Goal: Information Seeking & Learning: Find specific page/section

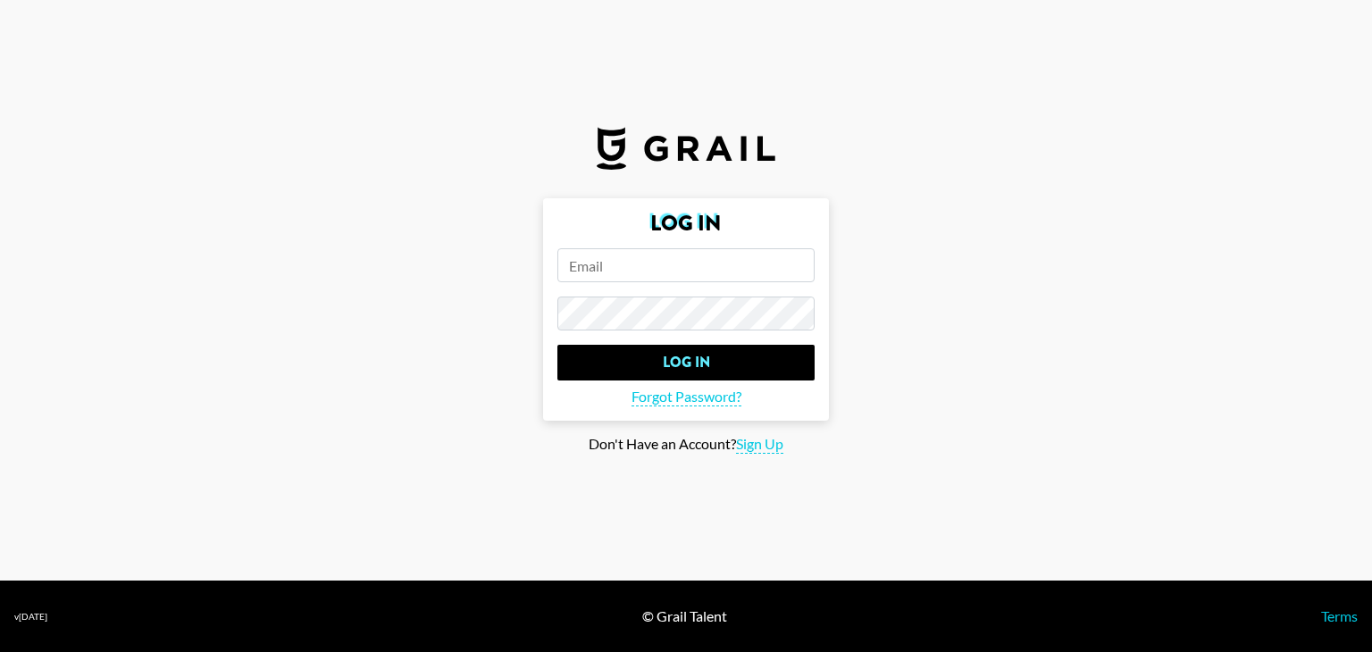
click at [656, 254] on input "email" at bounding box center [685, 265] width 257 height 34
paste input "[EMAIL_ADDRESS][DOMAIN_NAME]"
type input "[EMAIL_ADDRESS][DOMAIN_NAME]"
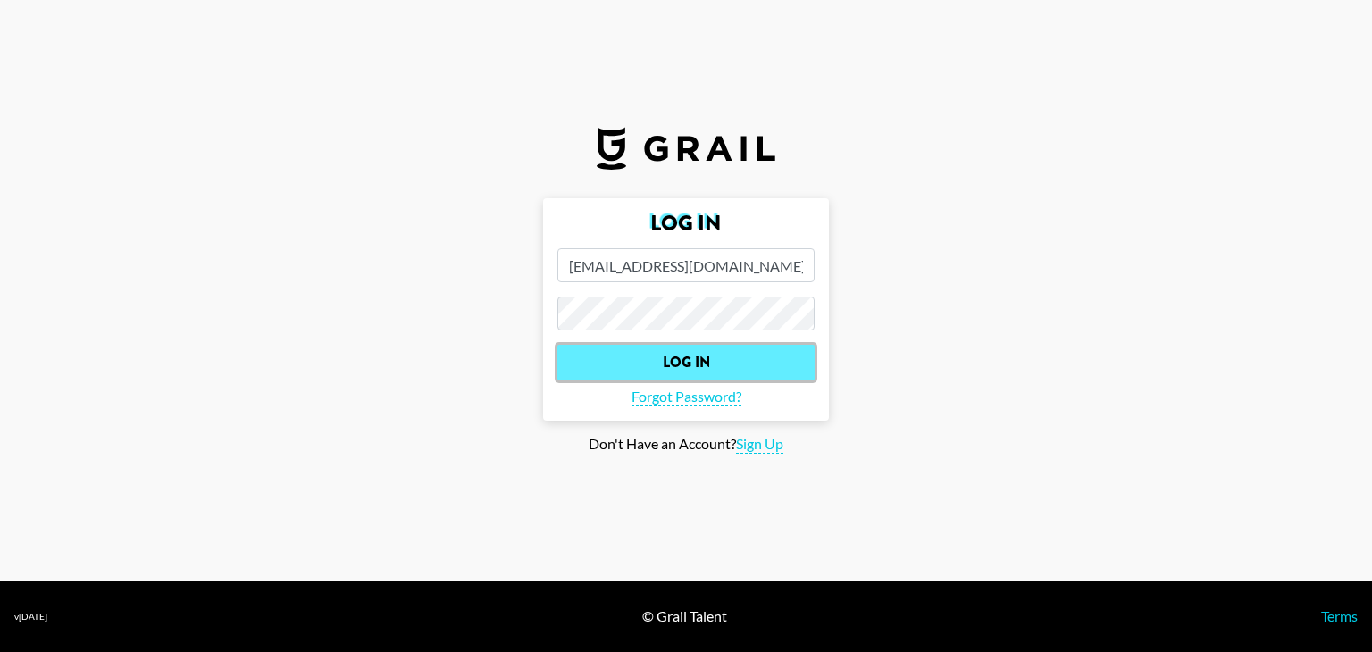
click at [693, 356] on input "Log In" at bounding box center [685, 363] width 257 height 36
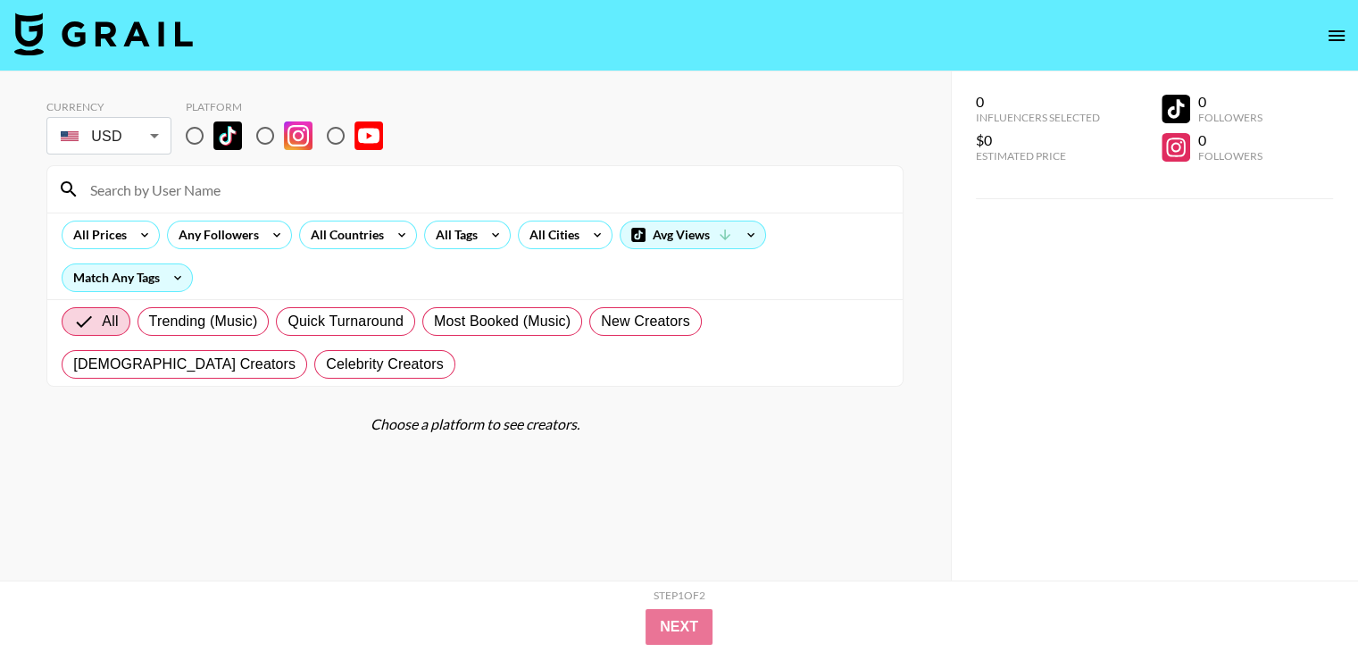
click at [350, 190] on input at bounding box center [485, 189] width 813 height 29
paste input "livinthatfunlife"
type input "livinthatfunlife"
click at [262, 131] on input "radio" at bounding box center [265, 136] width 38 height 38
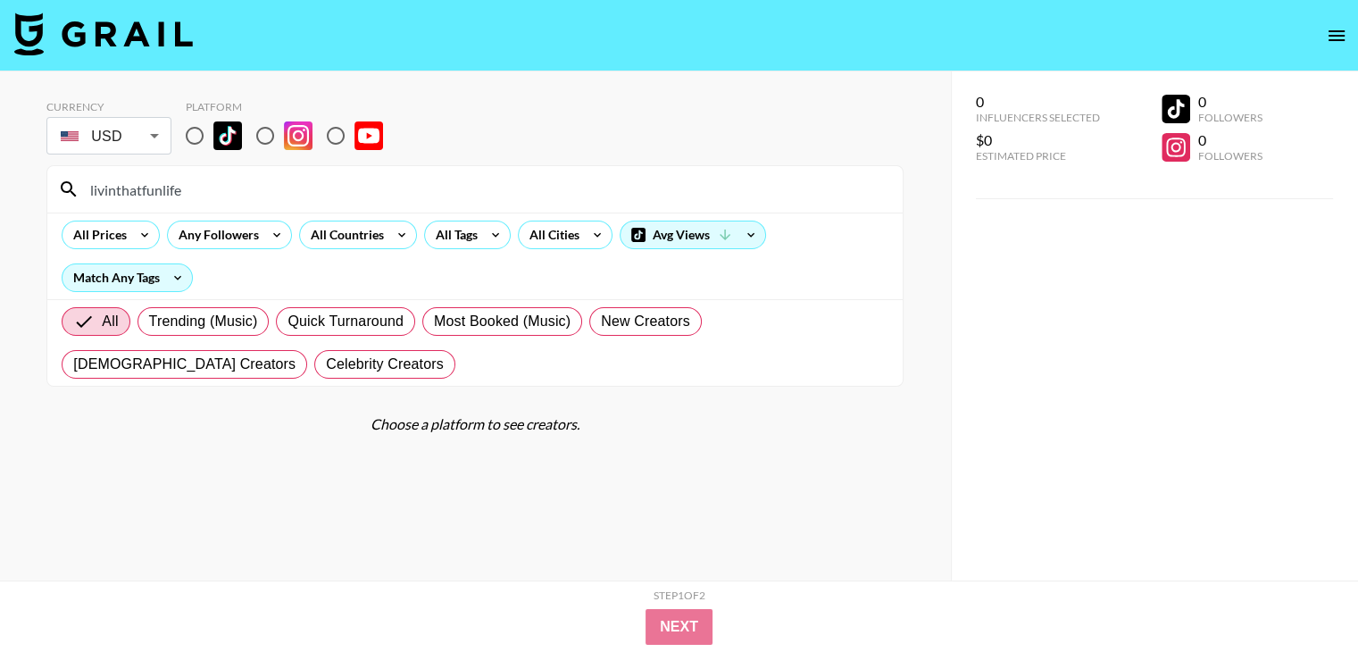
radio input "true"
click at [357, 188] on input "livinthatfunlife" at bounding box center [485, 189] width 813 height 29
paste input "fuelyourwander"
click at [379, 197] on input "fuelyourwander" at bounding box center [485, 189] width 813 height 29
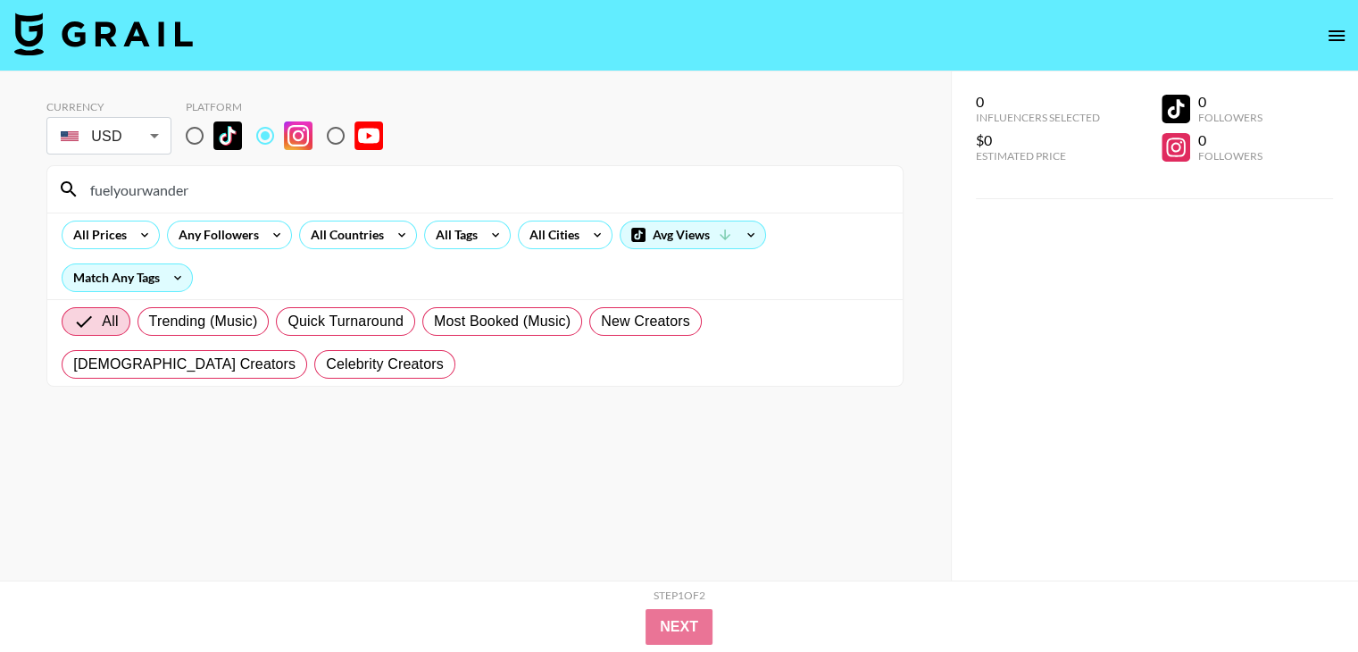
click at [379, 197] on input "fuelyourwander" at bounding box center [485, 189] width 813 height 29
paste input "drue_.[PERSON_NAME]"
click at [292, 190] on input "drue_.[PERSON_NAME]" at bounding box center [485, 189] width 813 height 29
click at [292, 188] on input "drue_.[PERSON_NAME]" at bounding box center [485, 189] width 813 height 29
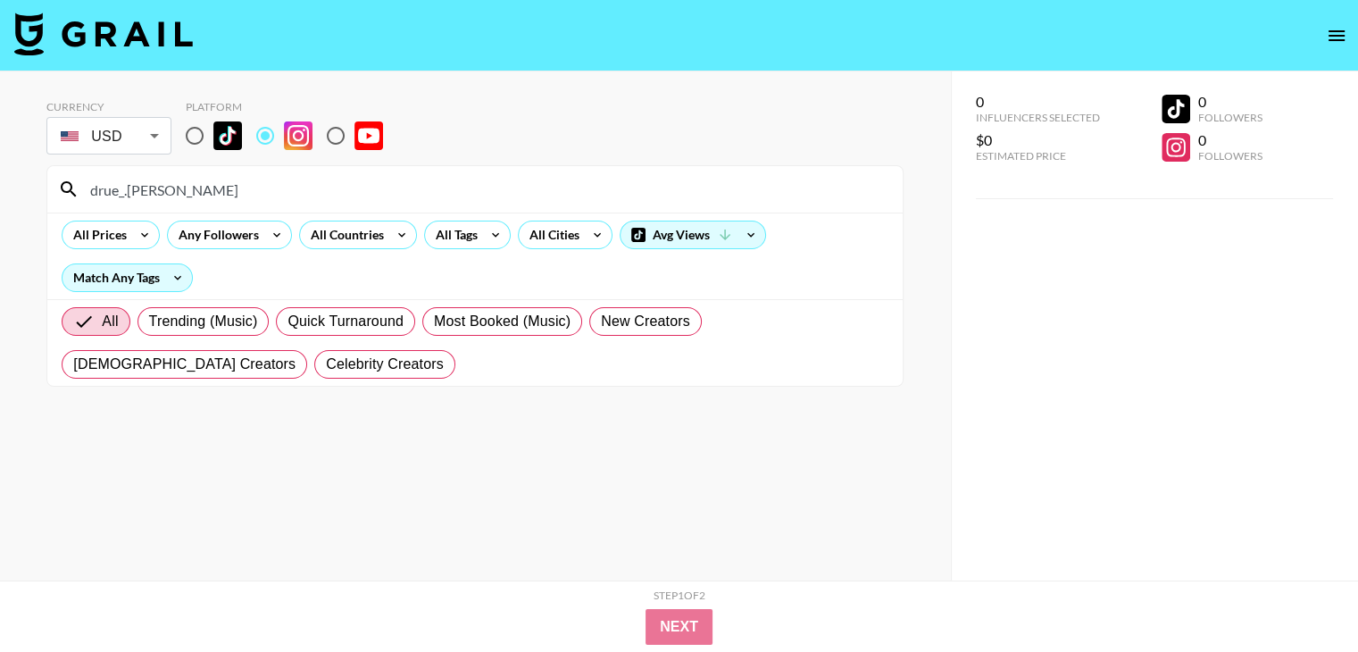
paste input "positively_paige_"
paste input
click at [292, 188] on input "positively_paige_" at bounding box center [485, 189] width 813 height 29
paste input "belgravevilla"
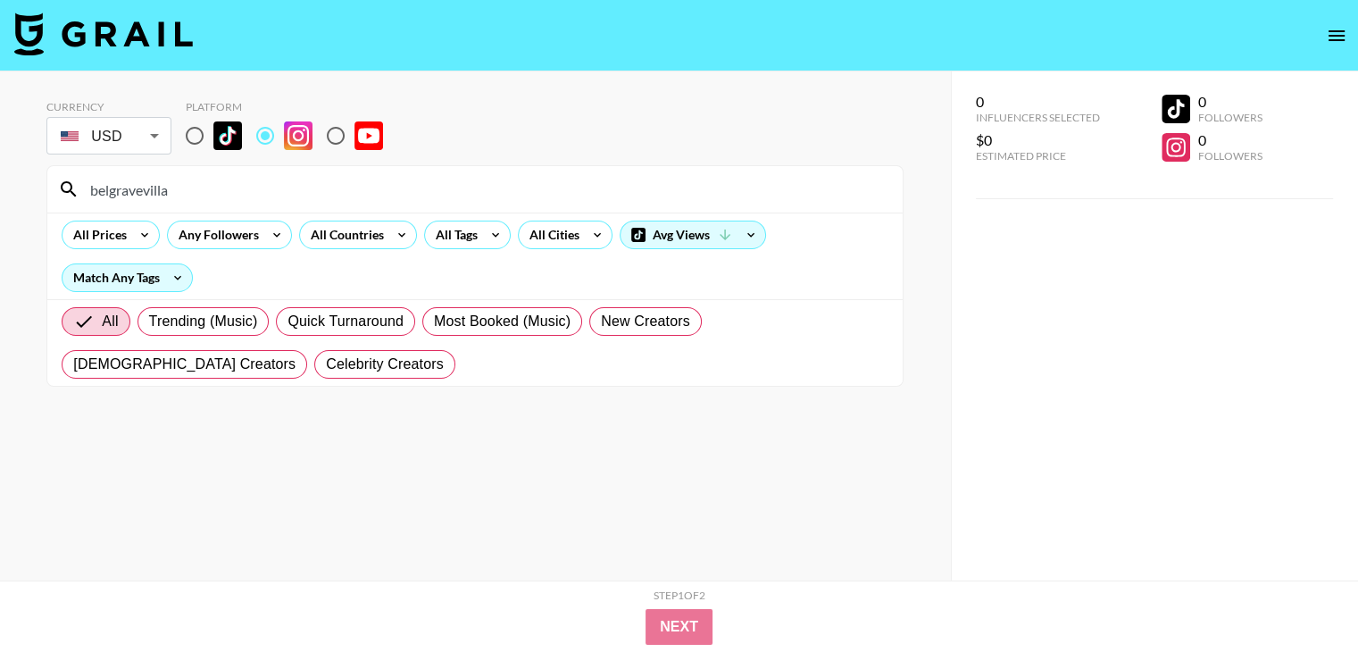
click at [378, 196] on input "belgravevilla" at bounding box center [485, 189] width 813 height 29
paste input "reannarbarrs"
click at [405, 179] on input "breannarbarrs" at bounding box center [485, 189] width 813 height 29
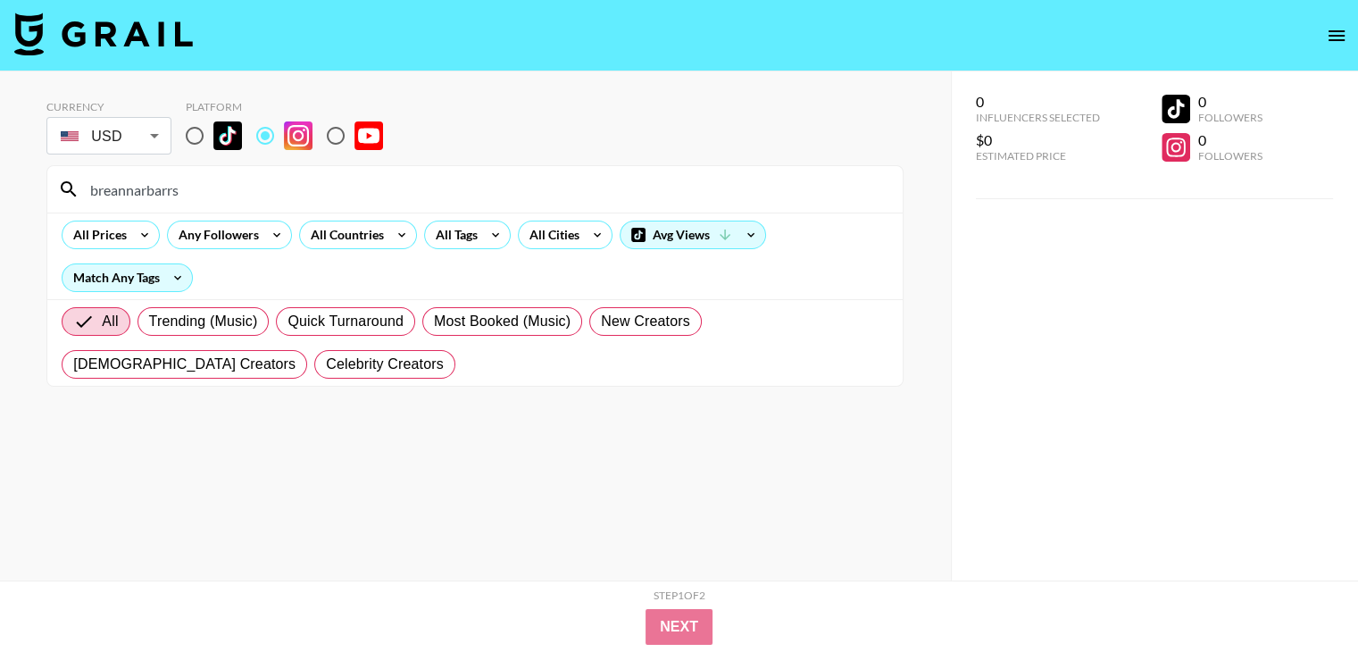
click at [405, 179] on input "breannarbarrs" at bounding box center [485, 189] width 813 height 29
paste input "shahnta"
click at [346, 193] on input "shahnta" at bounding box center [485, 189] width 813 height 29
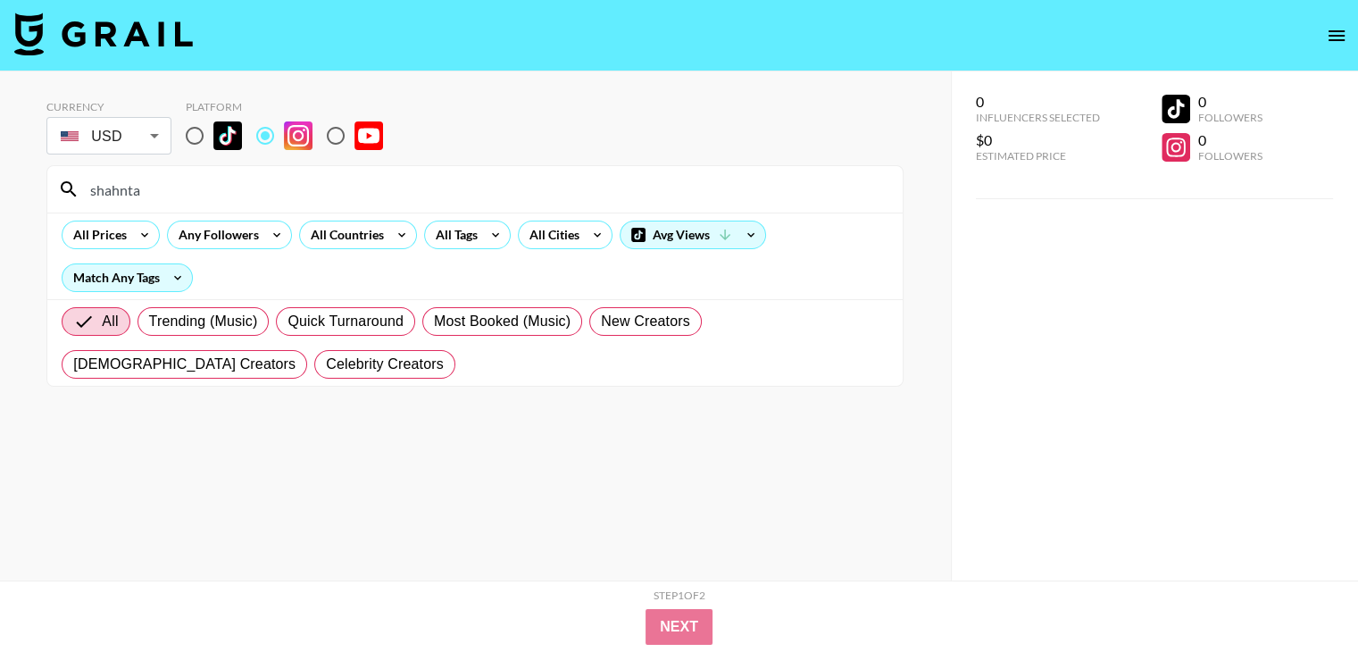
paste input "dub_fros"
click at [371, 179] on input "dub_fros" at bounding box center [485, 189] width 813 height 29
paste input "terrajole"
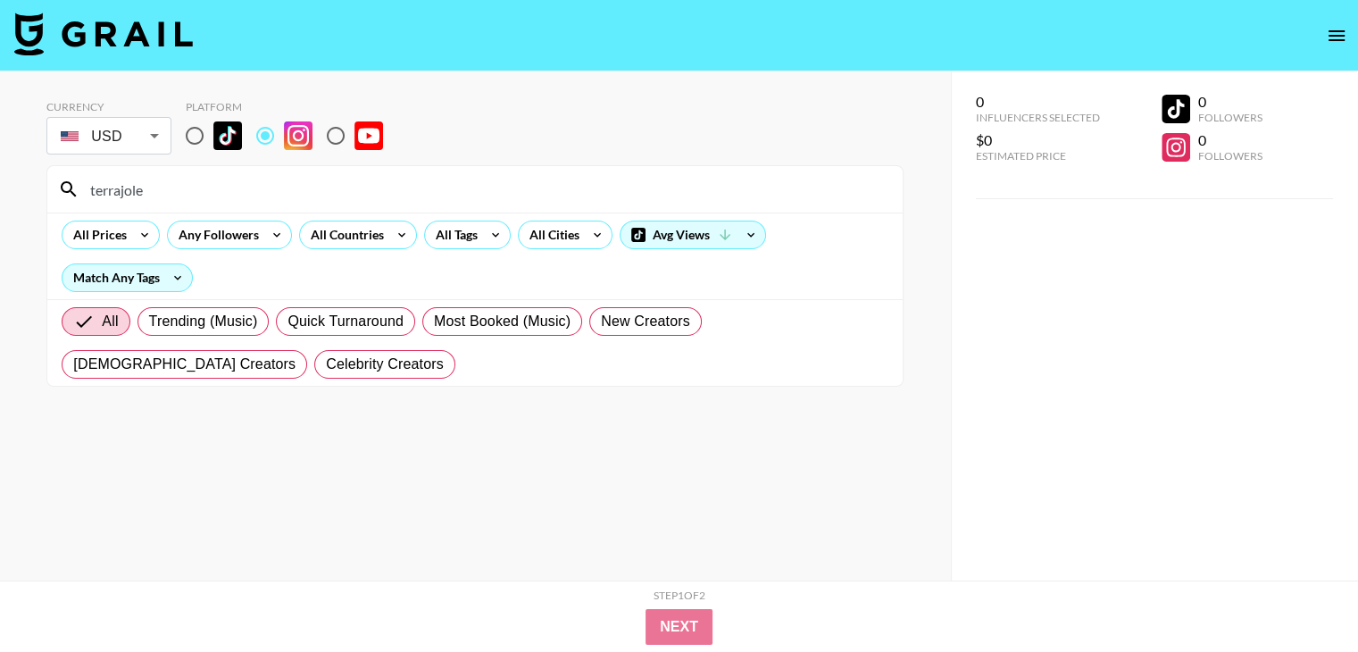
click at [351, 190] on input "terrajole" at bounding box center [485, 189] width 813 height 29
paste input "he_nurserynurs"
click at [387, 196] on input "the_nurserynurse" at bounding box center [485, 189] width 813 height 29
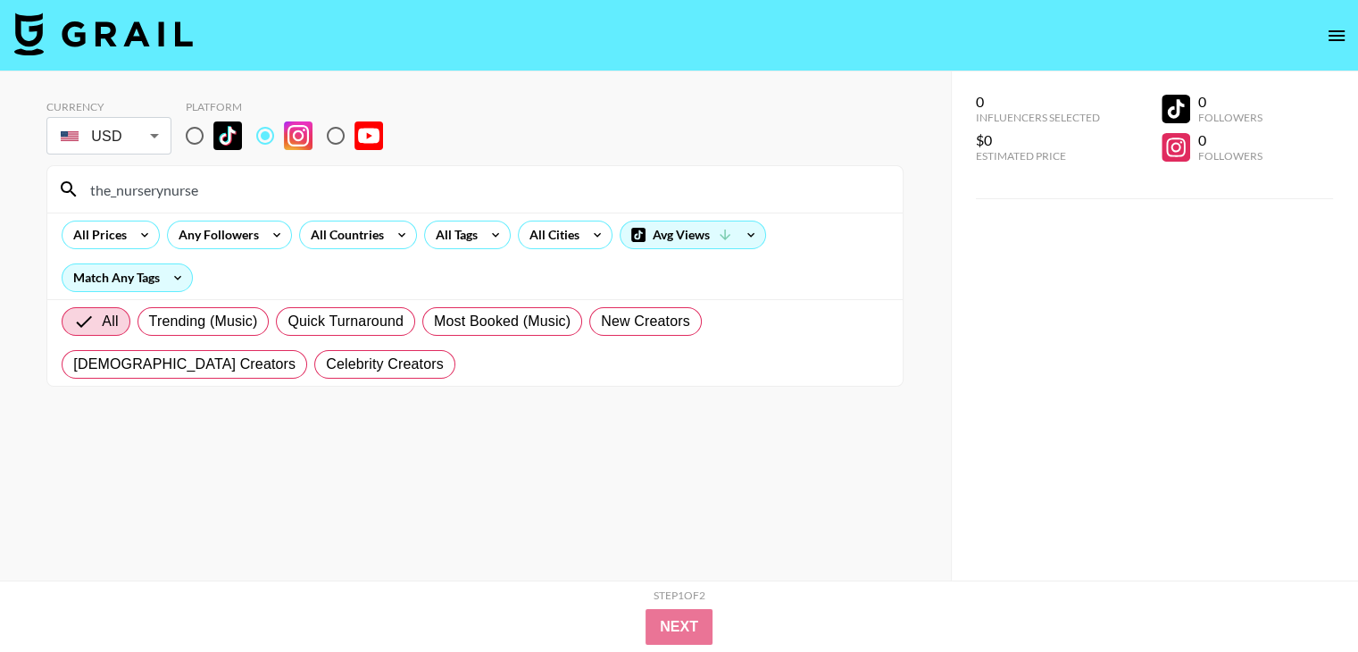
click at [387, 196] on input "the_nurserynurse" at bounding box center [485, 189] width 813 height 29
paste input "sarahconder"
click at [456, 171] on div "sarahconder" at bounding box center [474, 189] width 855 height 46
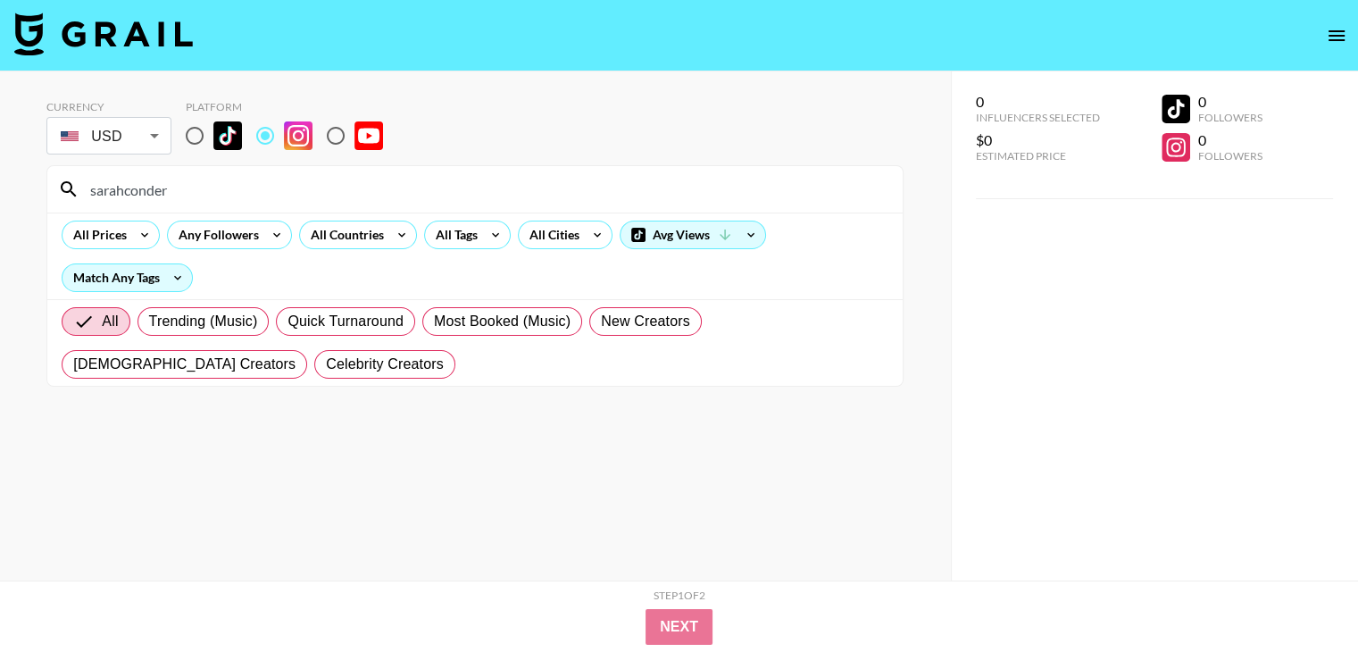
click at [440, 197] on input "sarahconder" at bounding box center [485, 189] width 813 height 29
click at [439, 197] on input "sarahconder" at bounding box center [485, 189] width 813 height 29
paste input "toren.wolf"
click at [433, 193] on input "toren.wolf" at bounding box center [485, 189] width 813 height 29
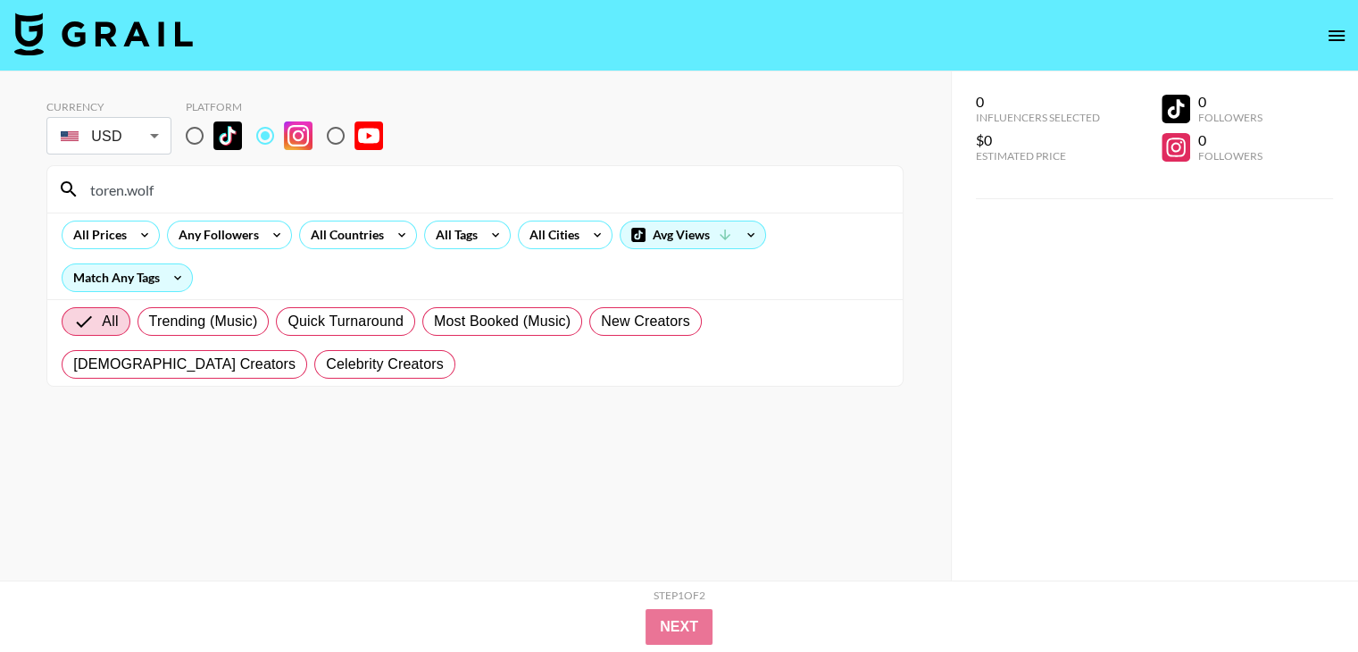
click at [433, 193] on input "toren.wolf" at bounding box center [485, 189] width 813 height 29
paste input "growingmillers"
click at [295, 183] on input "growingmillers" at bounding box center [485, 189] width 813 height 29
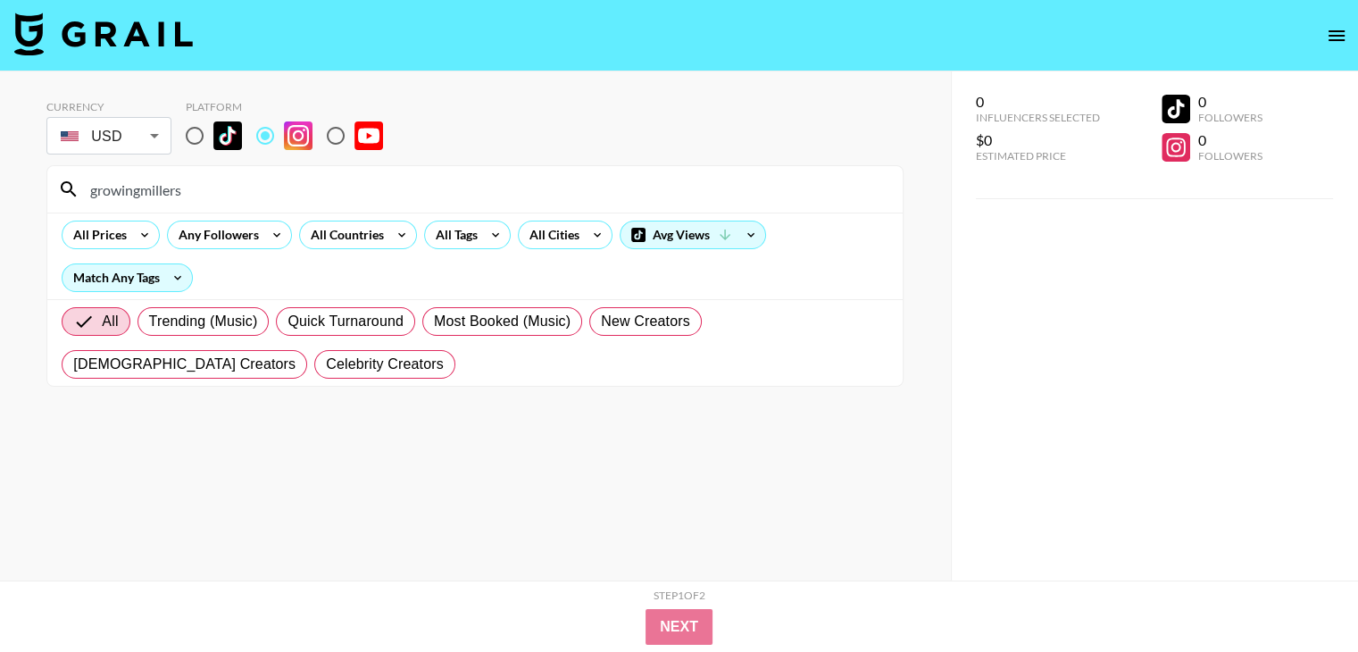
click at [295, 183] on input "growingmillers" at bounding box center [485, 189] width 813 height 29
paste input "linnlowe"
click at [339, 173] on div "linnlowes" at bounding box center [474, 189] width 855 height 46
click at [332, 187] on input "linnlowes" at bounding box center [485, 189] width 813 height 29
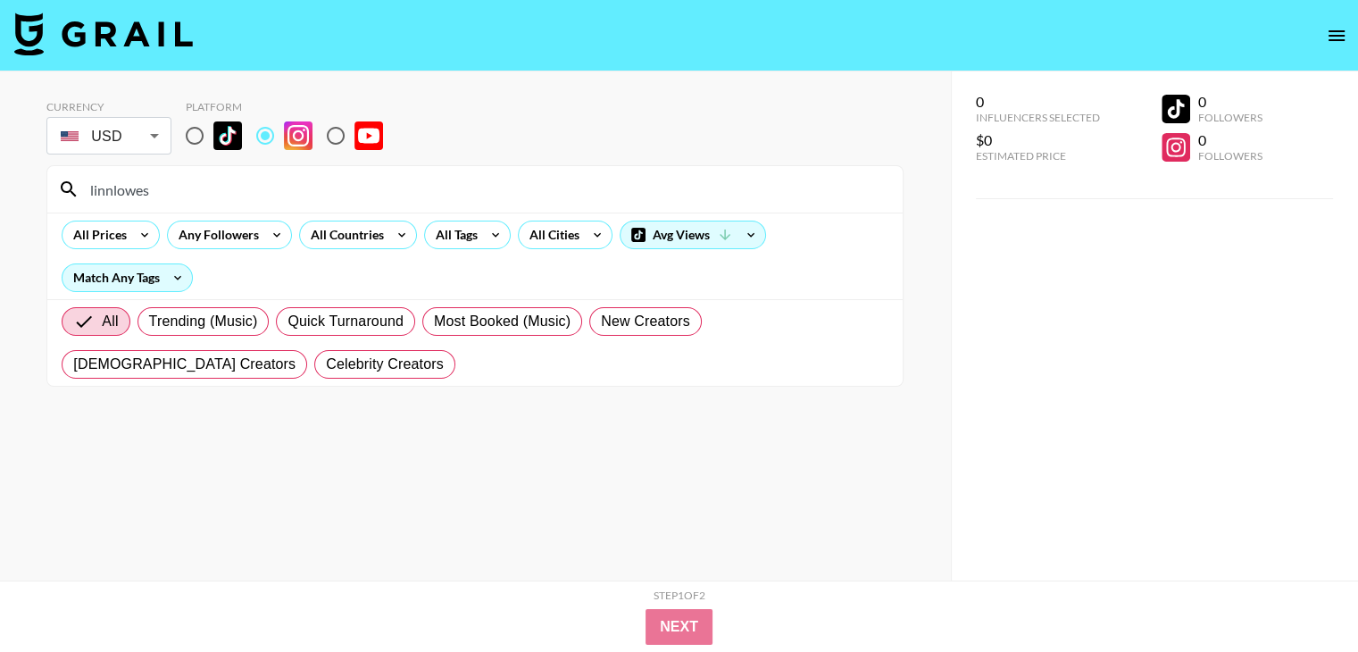
click at [332, 187] on input "linnlowes" at bounding box center [485, 189] width 813 height 29
paste input "katyaelisehenry"
click at [244, 187] on input "katyaelisehenry" at bounding box center [485, 189] width 813 height 29
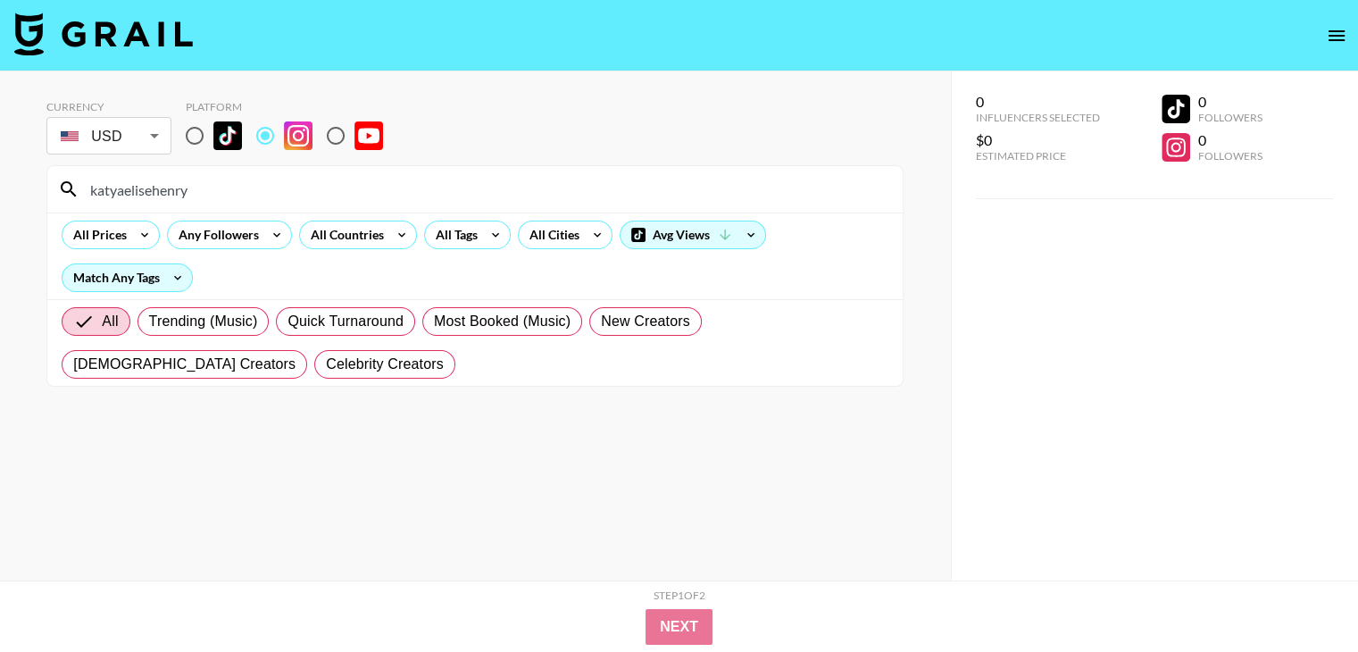
paste input "buffbunn"
click at [268, 184] on input "buffbunny" at bounding box center [485, 189] width 813 height 29
paste input "celamarr"
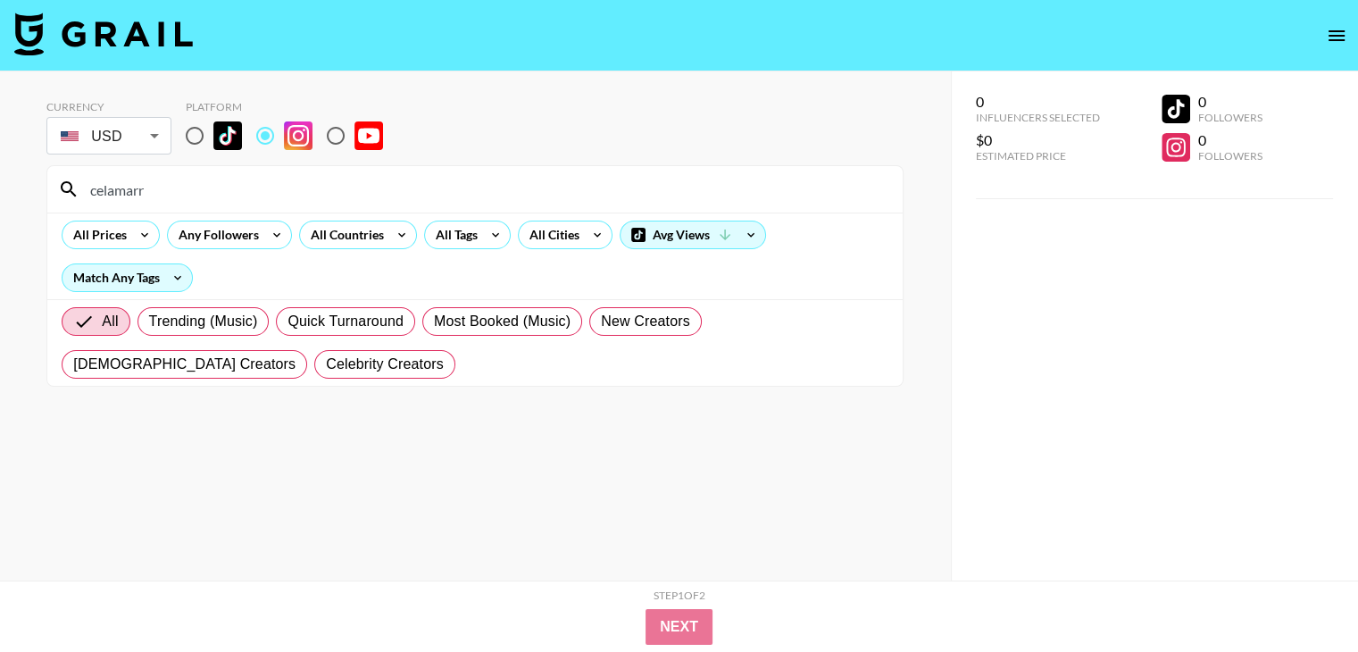
click at [319, 183] on input "celamarr" at bounding box center [485, 189] width 813 height 29
paste input "@MadFit"
click at [243, 196] on input "@MadFit" at bounding box center [485, 189] width 813 height 29
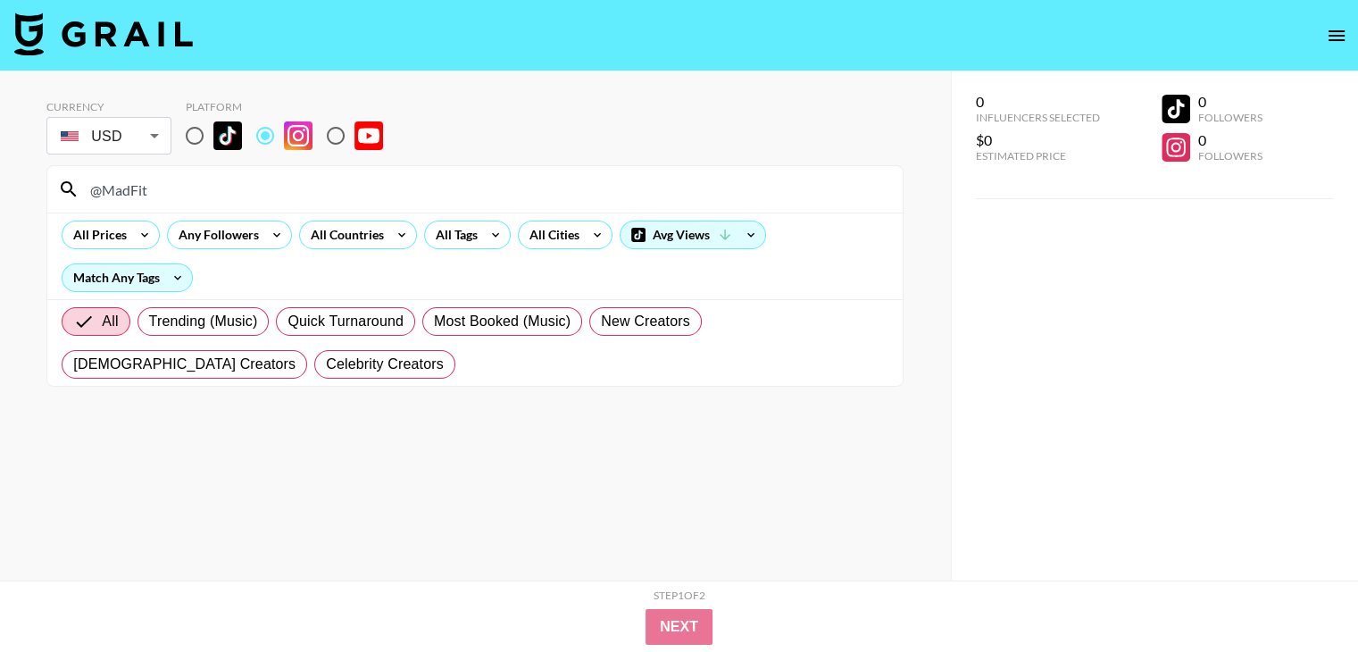
click at [243, 196] on input "@MadFit" at bounding box center [485, 189] width 813 height 29
paste input "madfit.ig"
click at [382, 167] on div "madfit.ig" at bounding box center [474, 189] width 855 height 46
click at [382, 183] on input "madfit.ig" at bounding box center [485, 189] width 813 height 29
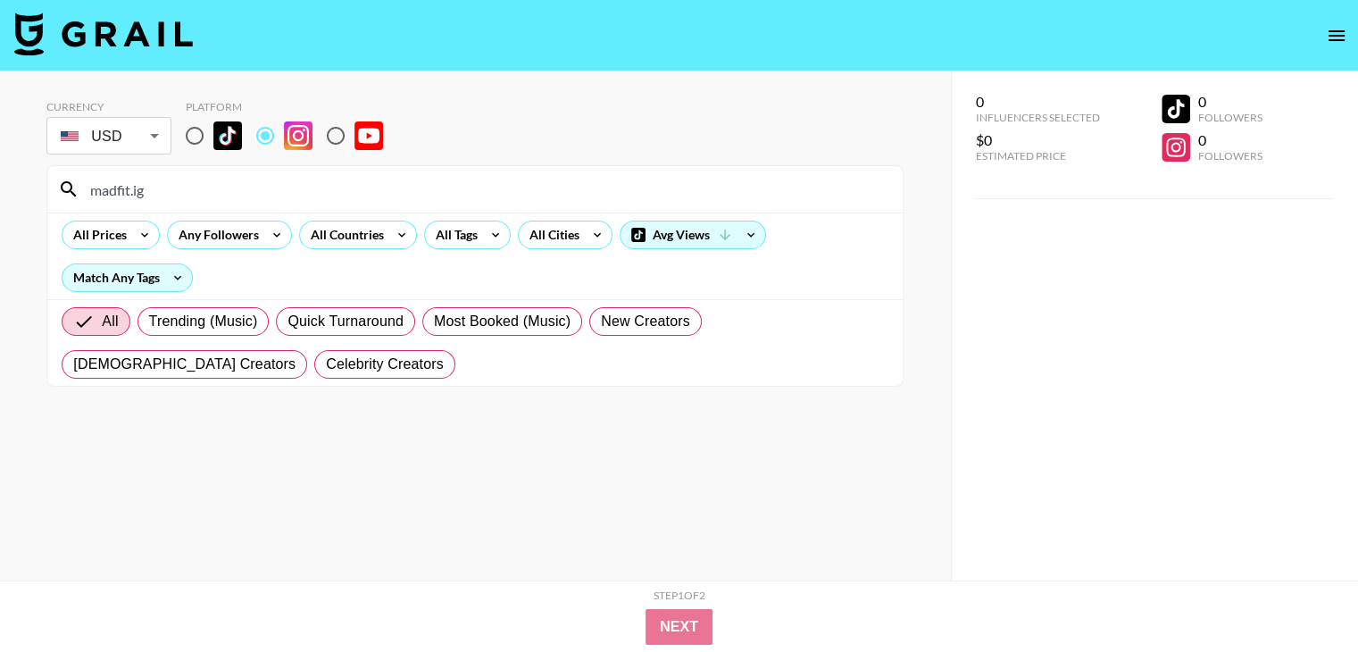
click at [382, 183] on input "madfit.ig" at bounding box center [485, 189] width 813 height 29
paste input "arisfitjournal"
click at [440, 148] on div "Currency USD USD ​ Platform" at bounding box center [474, 129] width 857 height 58
click at [424, 179] on input "arisfitjournal" at bounding box center [485, 189] width 813 height 29
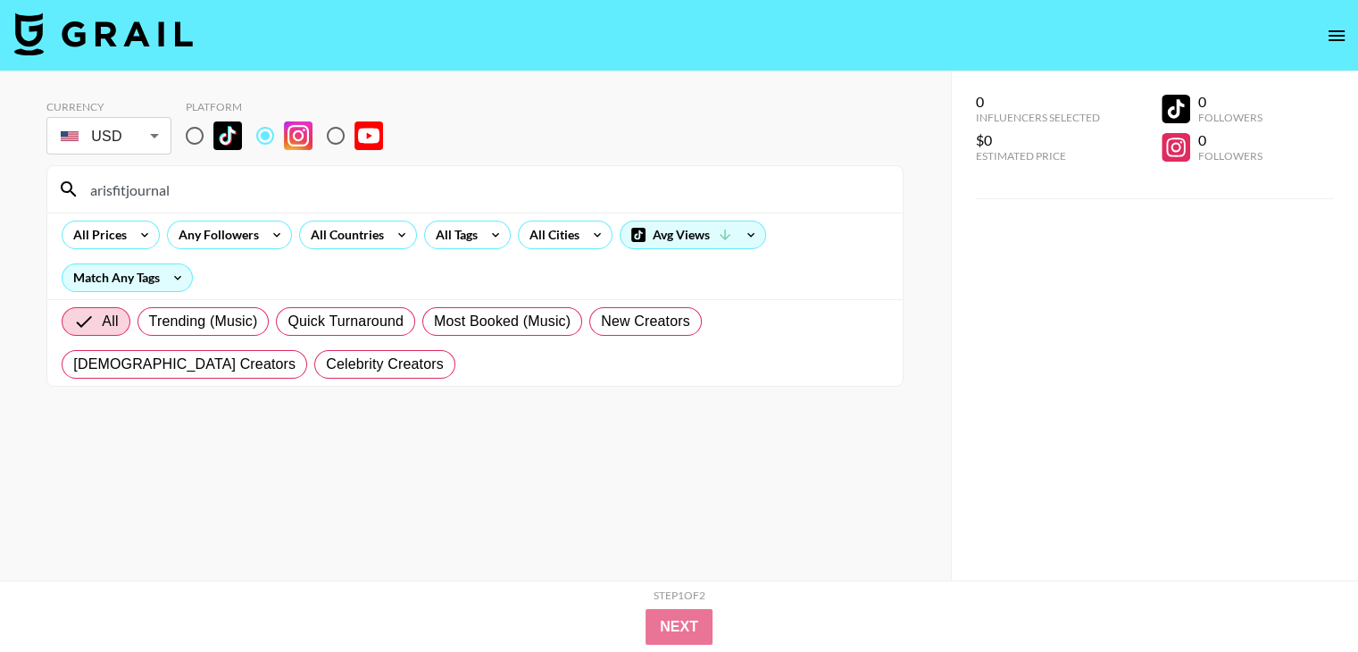
click at [424, 179] on input "arisfitjournal" at bounding box center [485, 189] width 813 height 29
paste input "@LillySabri"
click at [0, 0] on div at bounding box center [0, 0] width 0 height 0
click at [421, 189] on input "@LillySabri" at bounding box center [485, 189] width 813 height 29
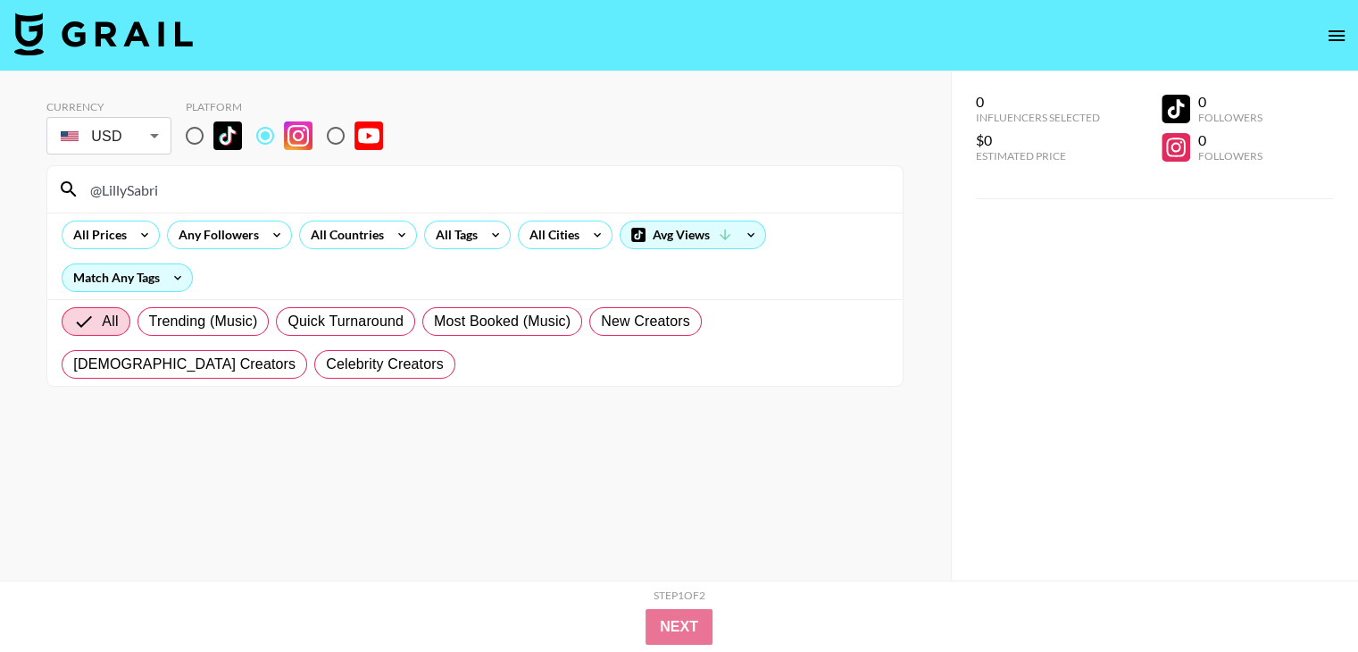
click at [421, 189] on input "@LillySabri" at bounding box center [485, 189] width 813 height 29
paste input "valentinalequeux"
click at [314, 193] on input "valentinalequeux" at bounding box center [485, 189] width 813 height 29
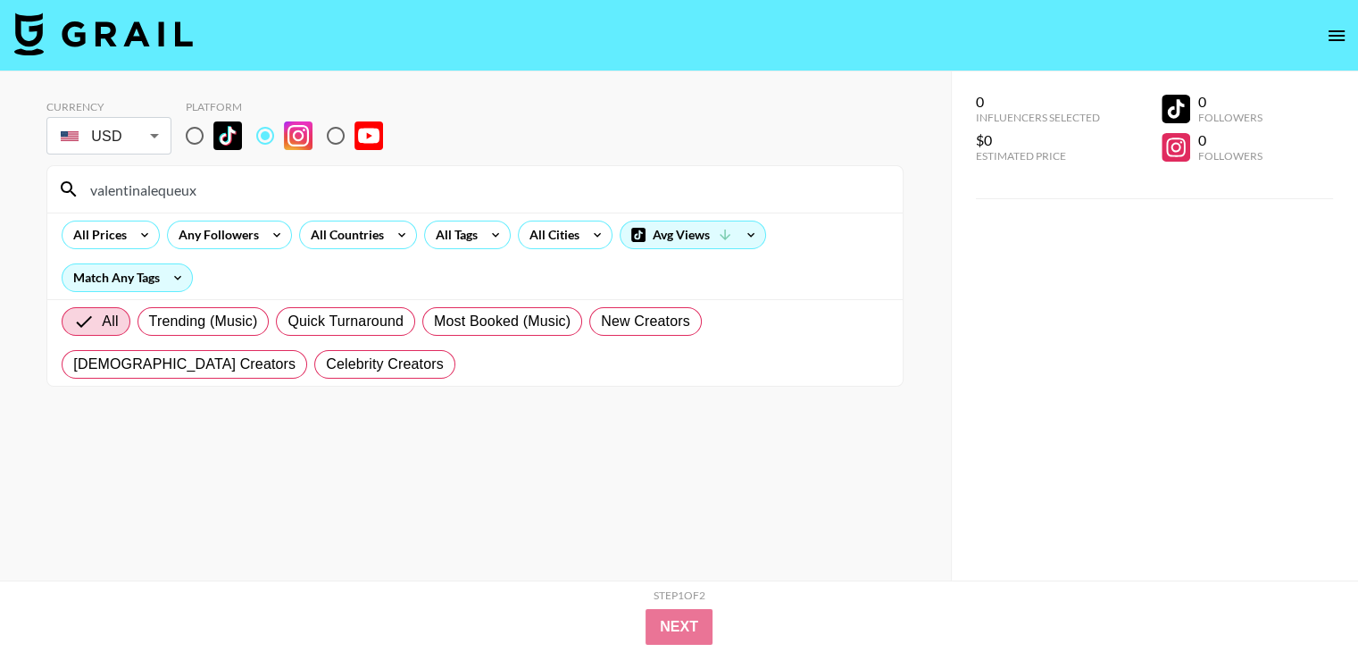
click at [314, 193] on input "valentinalequeux" at bounding box center [485, 189] width 813 height 29
paste input "@JazminGonzalez"
click at [288, 194] on input "@JazminGonzalez" at bounding box center [485, 189] width 813 height 29
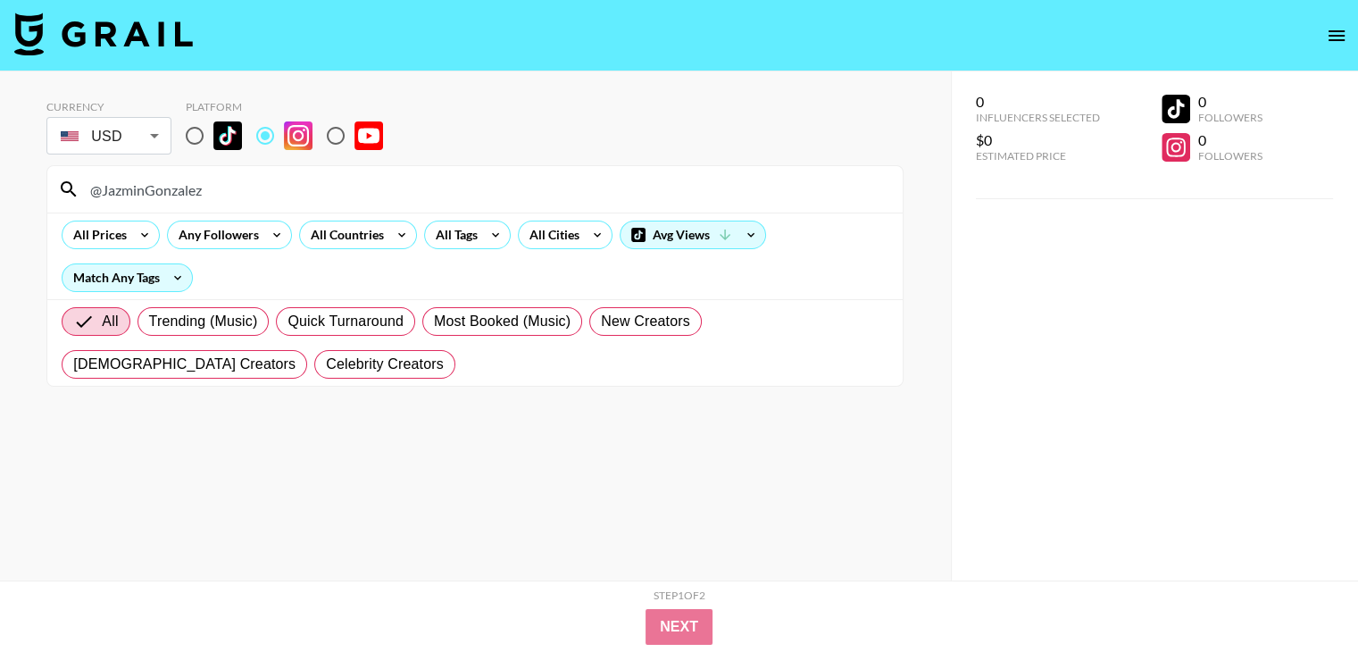
paste input "jellybean.[PERSON_NAME]"
click at [239, 187] on input "jellybean.[PERSON_NAME]" at bounding box center [485, 189] width 813 height 29
paste input "nicole_mejia"
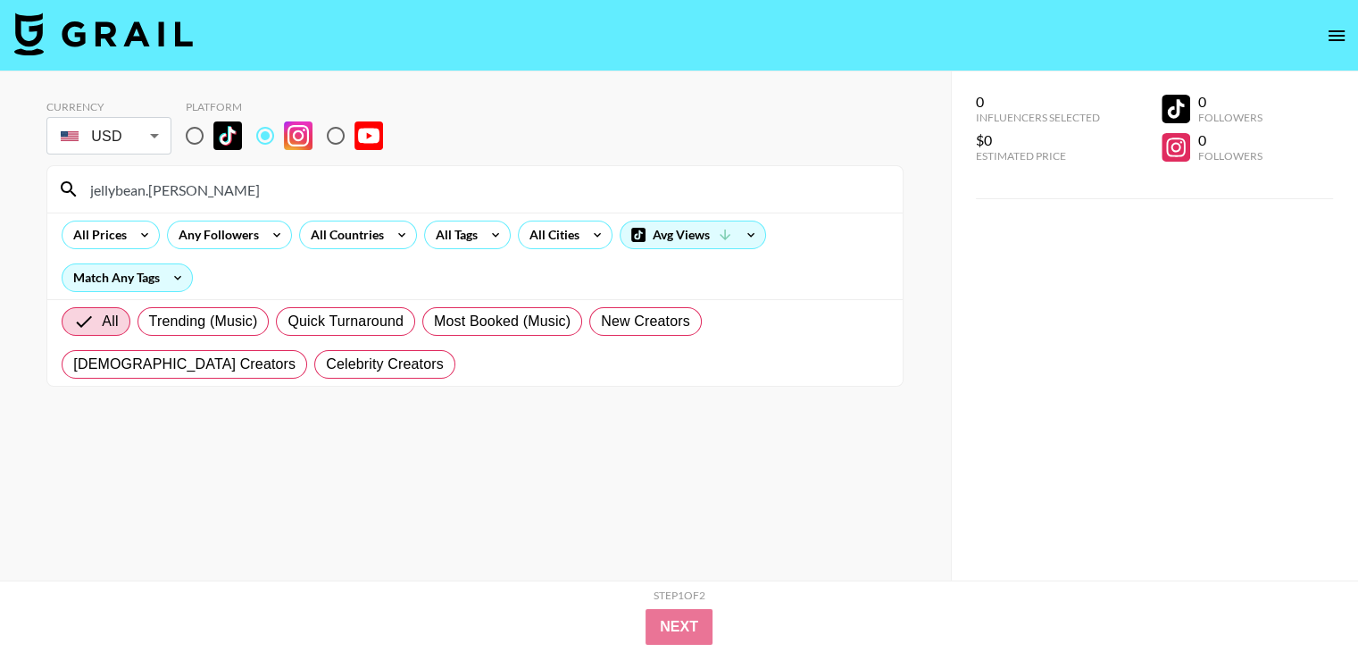
paste input "nicole_mejia"
click at [382, 192] on input "nicole_mejia" at bounding box center [485, 189] width 813 height 29
paste input "taliacupcake"
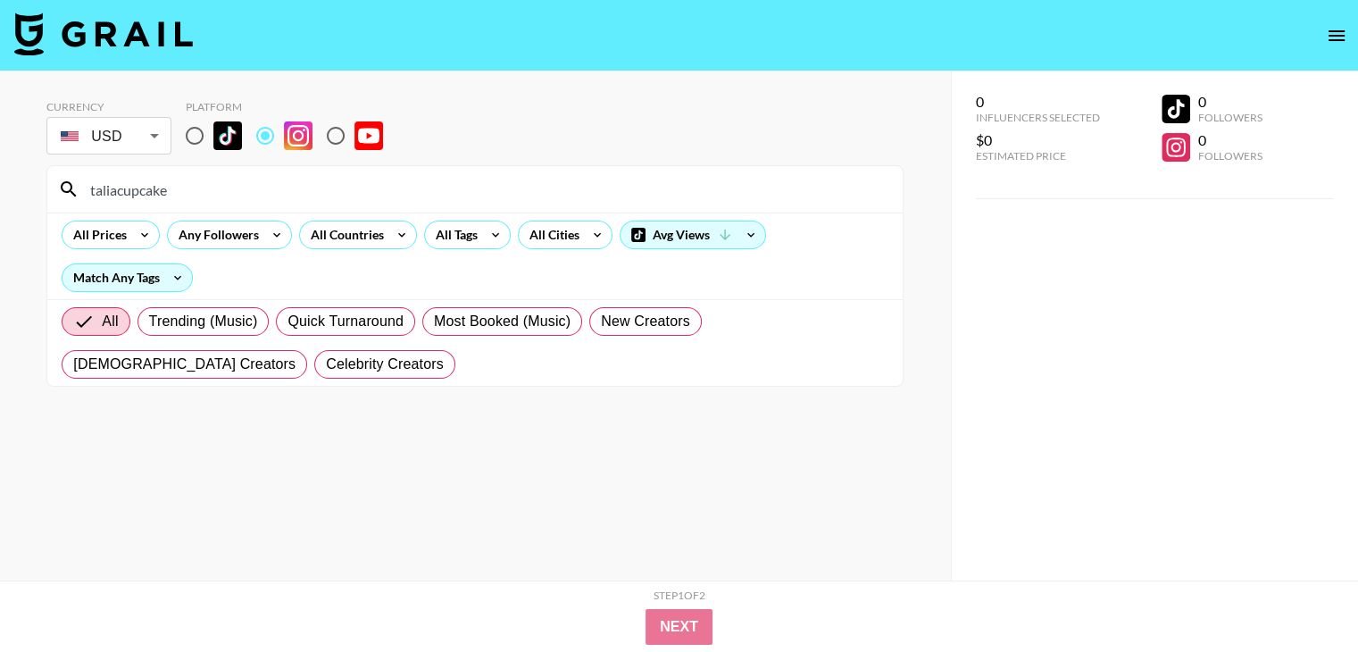
click at [329, 183] on input "taliacupcake" at bounding box center [485, 189] width 813 height 29
click at [321, 187] on input "taliacupcake" at bounding box center [485, 189] width 813 height 29
paste input "ashleygaita"
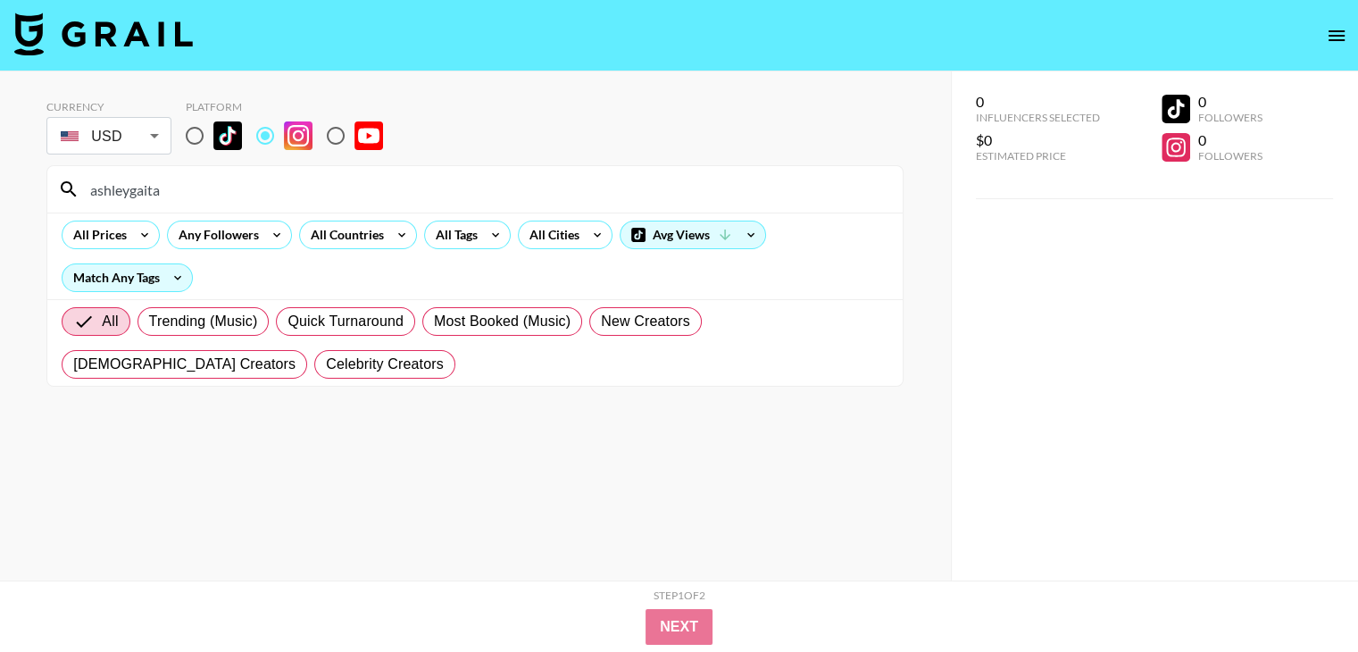
click at [443, 175] on input "ashleygaita" at bounding box center [485, 189] width 813 height 29
paste input "vickythefitchick"
click at [649, 184] on input "vickythefitchick" at bounding box center [485, 189] width 813 height 29
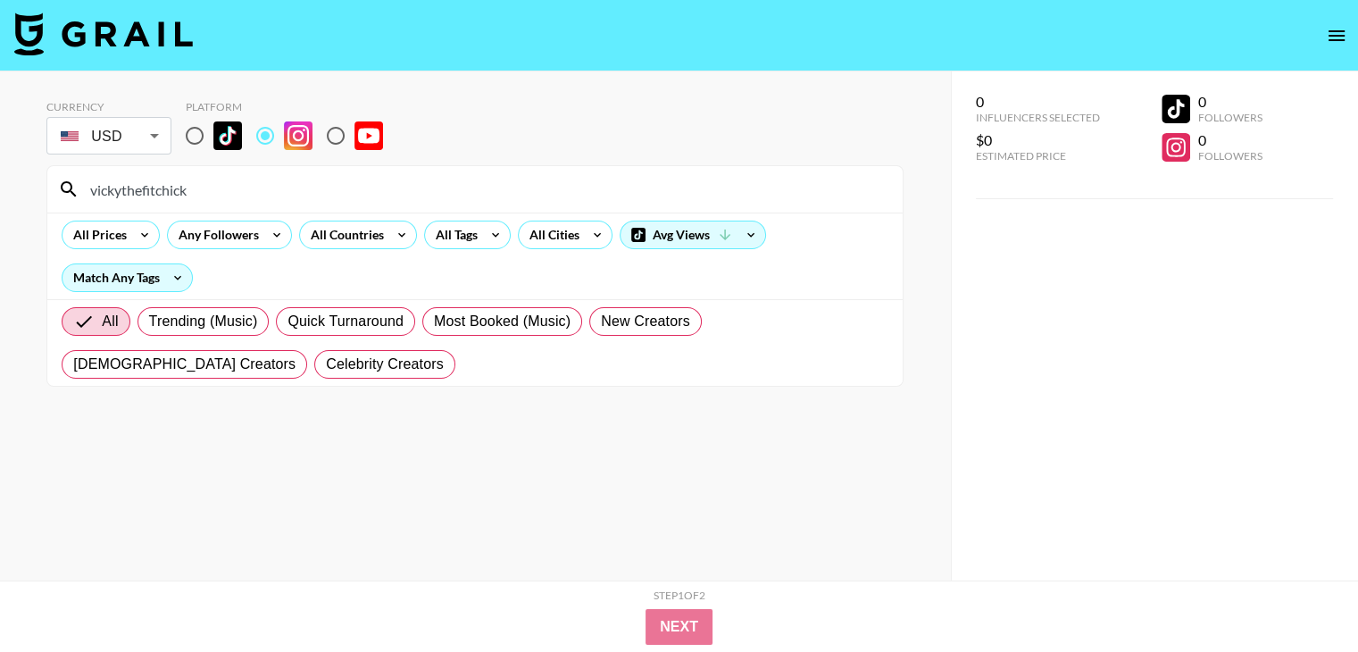
click at [649, 184] on input "vickythefitchick" at bounding box center [485, 189] width 813 height 29
paste input "minelly_minelia"
click at [450, 182] on input "minelly_minelia" at bounding box center [485, 189] width 813 height 29
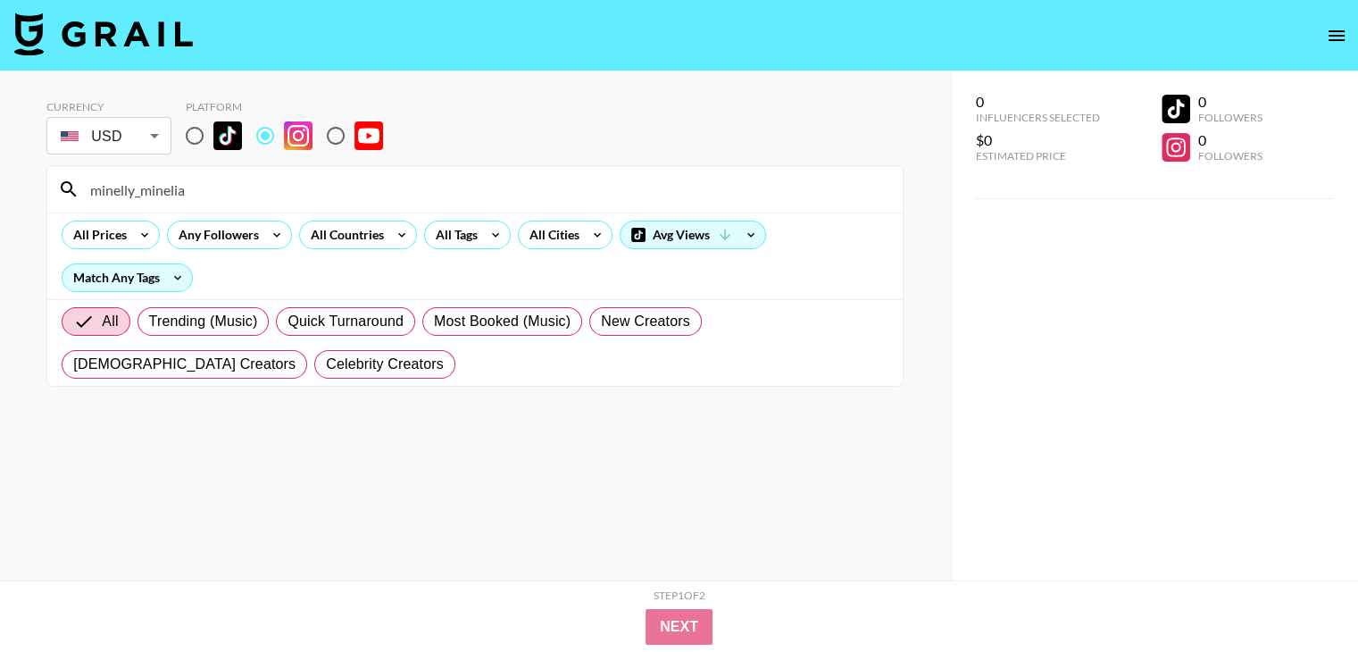
click at [450, 182] on input "minelly_minelia" at bounding box center [485, 189] width 813 height 29
paste input "bramty"
click at [484, 169] on div "bramty" at bounding box center [474, 189] width 855 height 46
click at [479, 180] on input "bramty" at bounding box center [485, 189] width 813 height 29
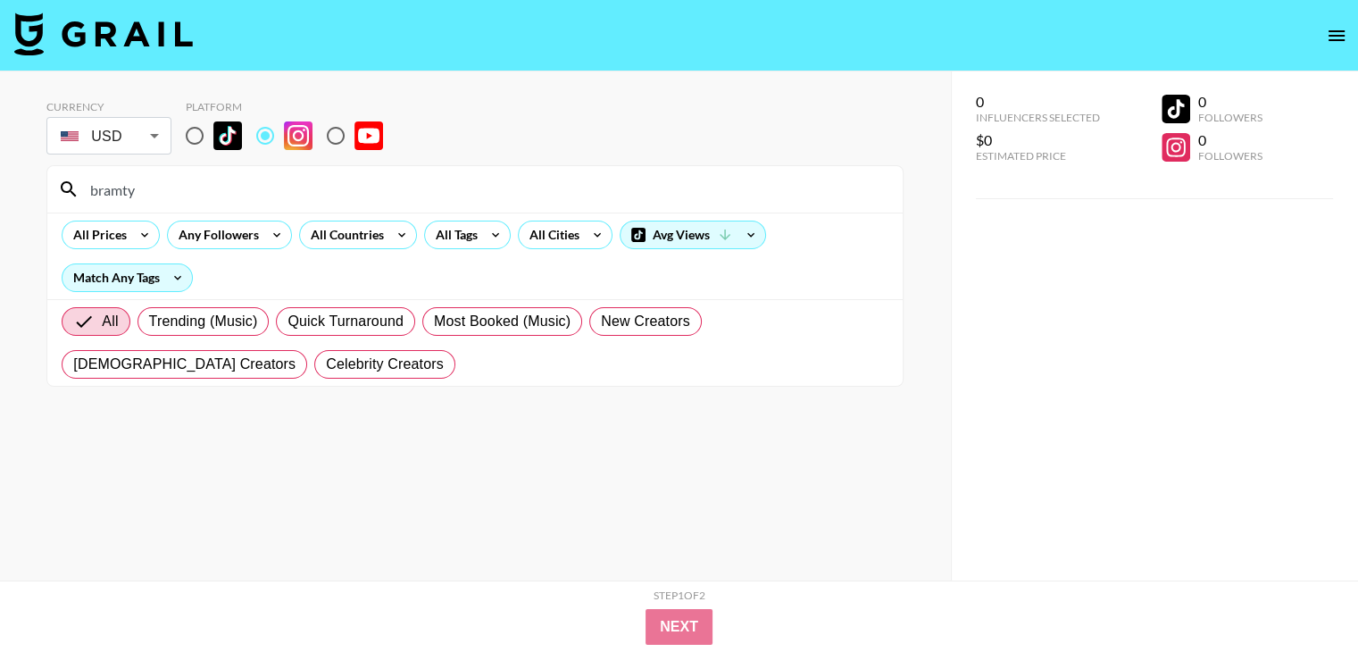
click at [479, 180] on input "bramty" at bounding box center [485, 189] width 813 height 29
paste input "gabrielaband"
click at [623, 189] on input "gabrielabandy" at bounding box center [485, 189] width 813 height 29
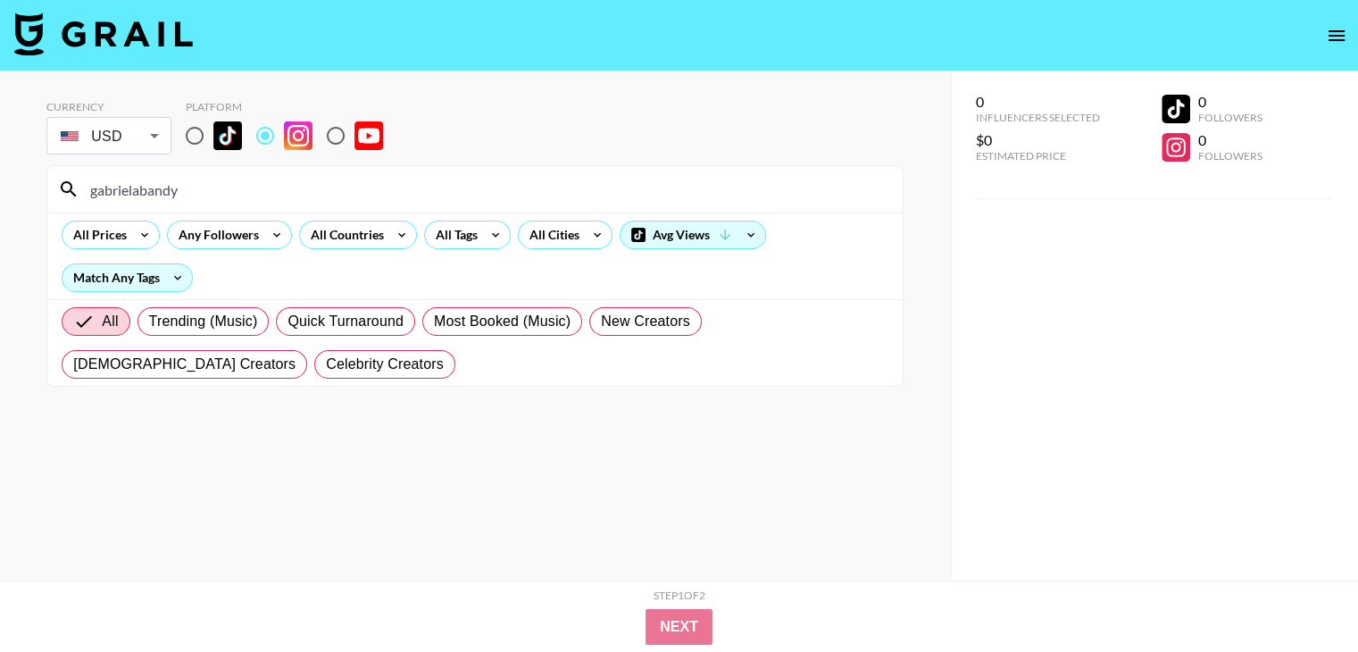
click at [374, 176] on input "gabrielabandy" at bounding box center [485, 189] width 813 height 29
click at [373, 176] on input "gabrielabandy" at bounding box center [485, 189] width 813 height 29
paste input "evaxpilates"
click at [521, 182] on input "evaxpilates" at bounding box center [485, 189] width 813 height 29
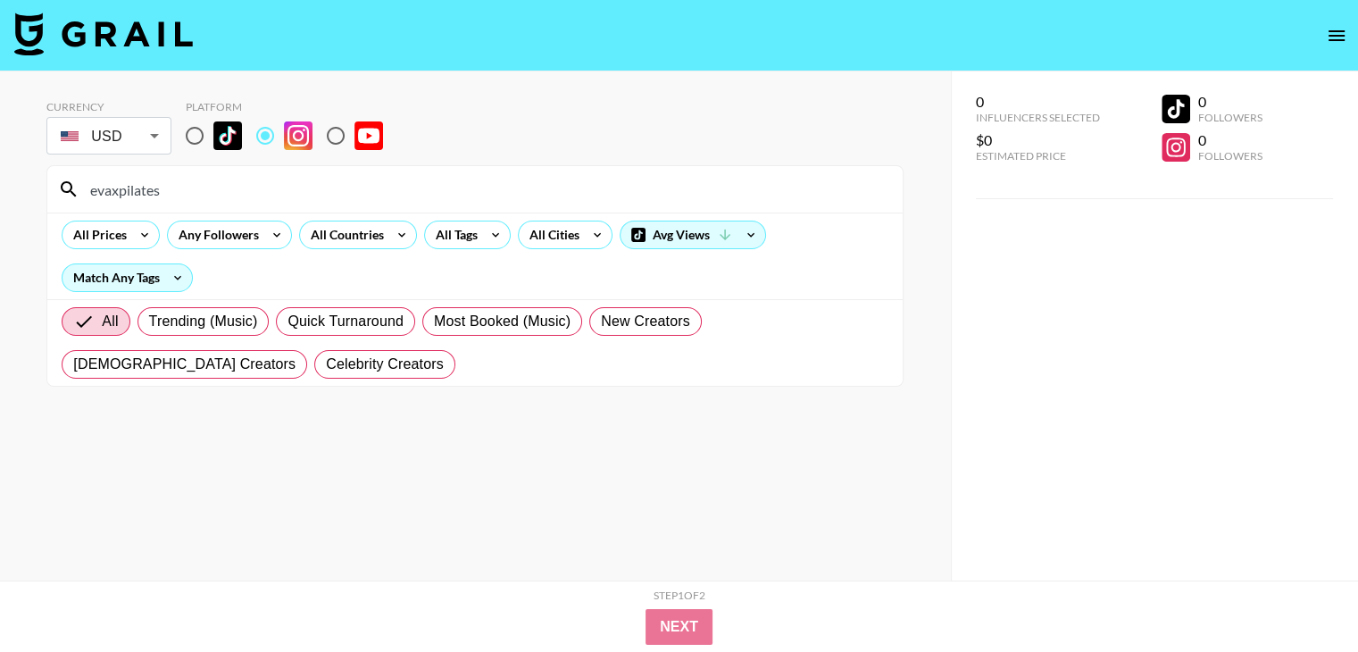
click at [521, 182] on input "evaxpilates" at bounding box center [485, 189] width 813 height 29
paste input "fit.withneek"
click at [231, 193] on input "fit.withneeks" at bounding box center [485, 189] width 813 height 29
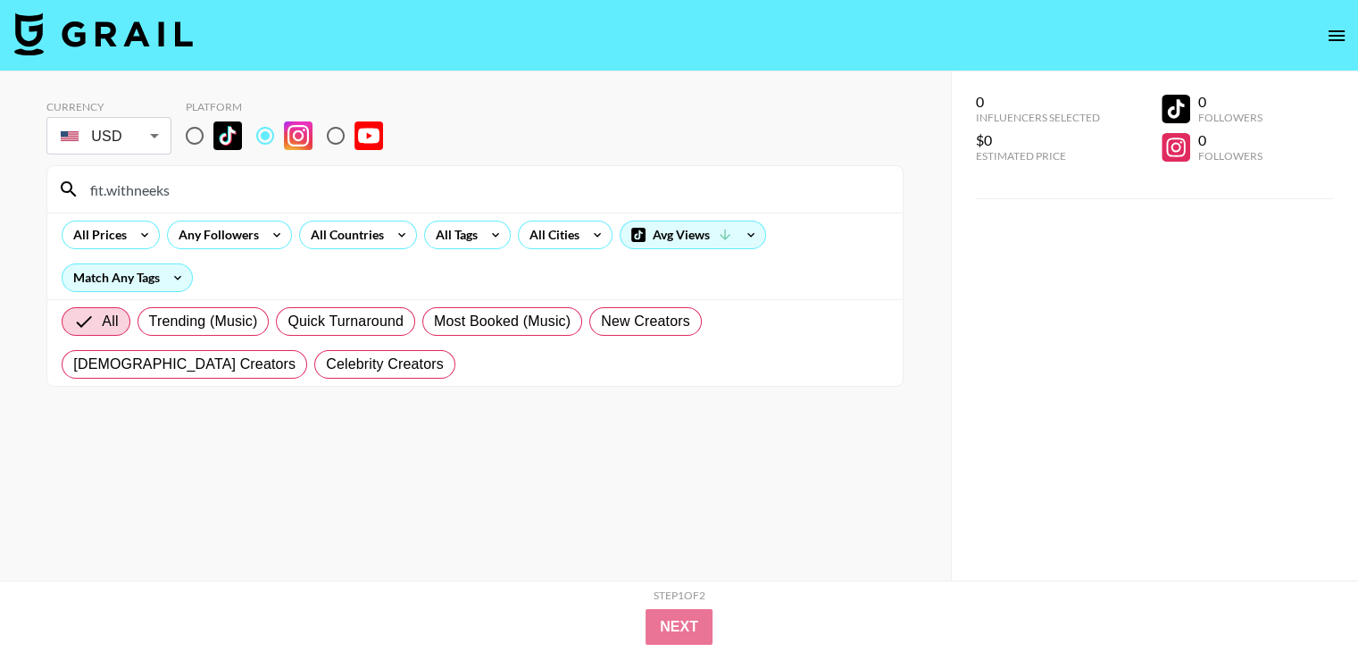
click at [231, 193] on input "fit.withneeks" at bounding box center [485, 189] width 813 height 29
paste input "daytonbramhall"
click at [329, 176] on input "daytonbramhall" at bounding box center [485, 189] width 813 height 29
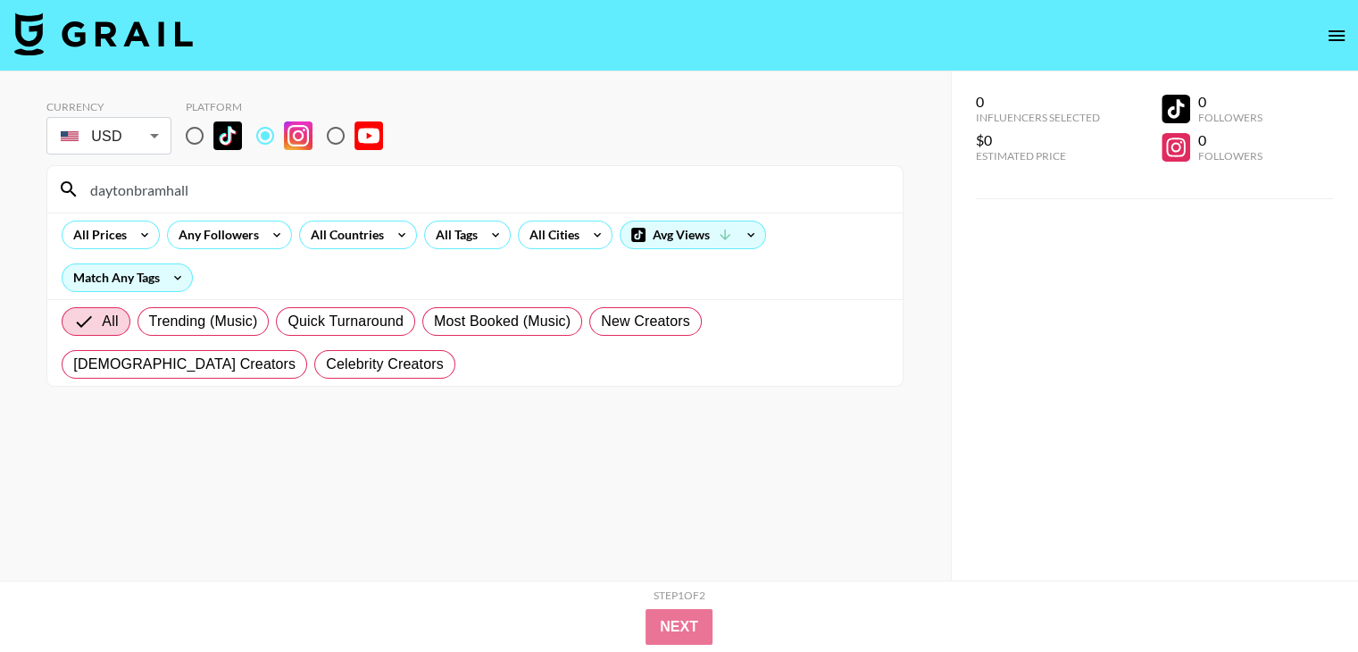
paste input "stroudtom"
click at [204, 193] on input "stroudtom" at bounding box center [485, 189] width 813 height 29
paste input "catherinerichards_"
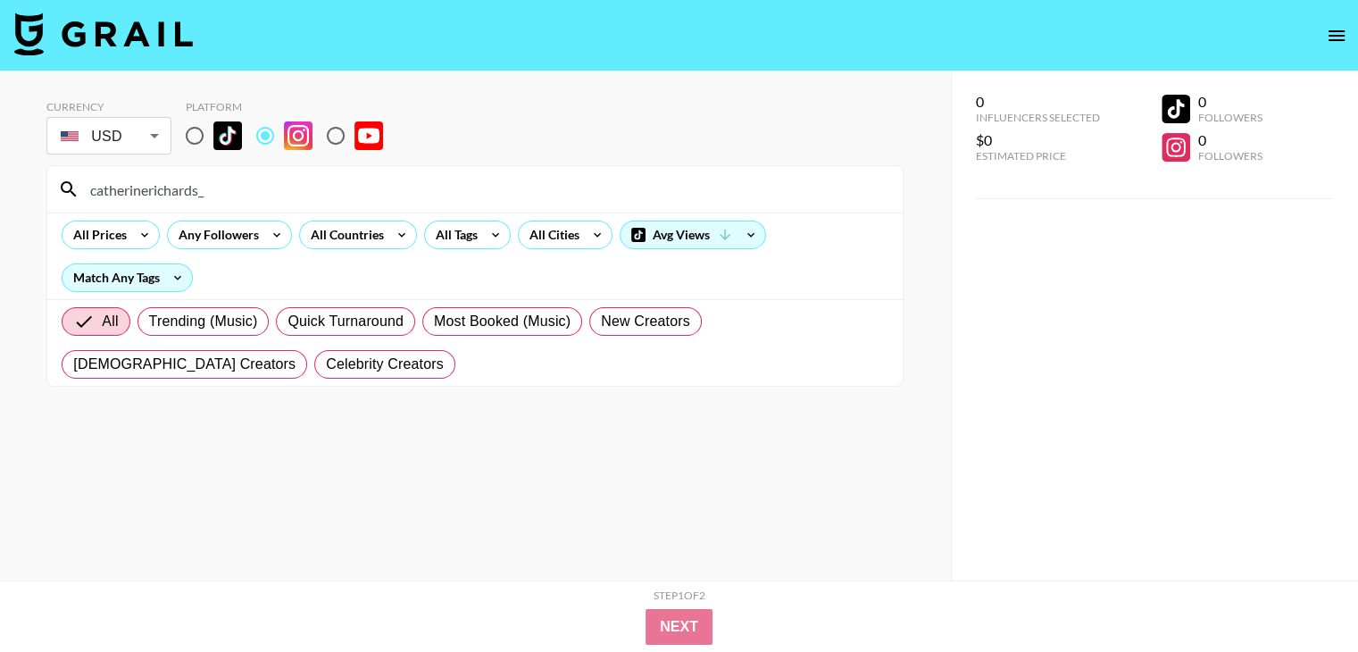
click at [436, 193] on input "catherinerichards_" at bounding box center [485, 189] width 813 height 29
paste input "benmezzenga"
click at [482, 188] on input "benmezzenga" at bounding box center [485, 189] width 813 height 29
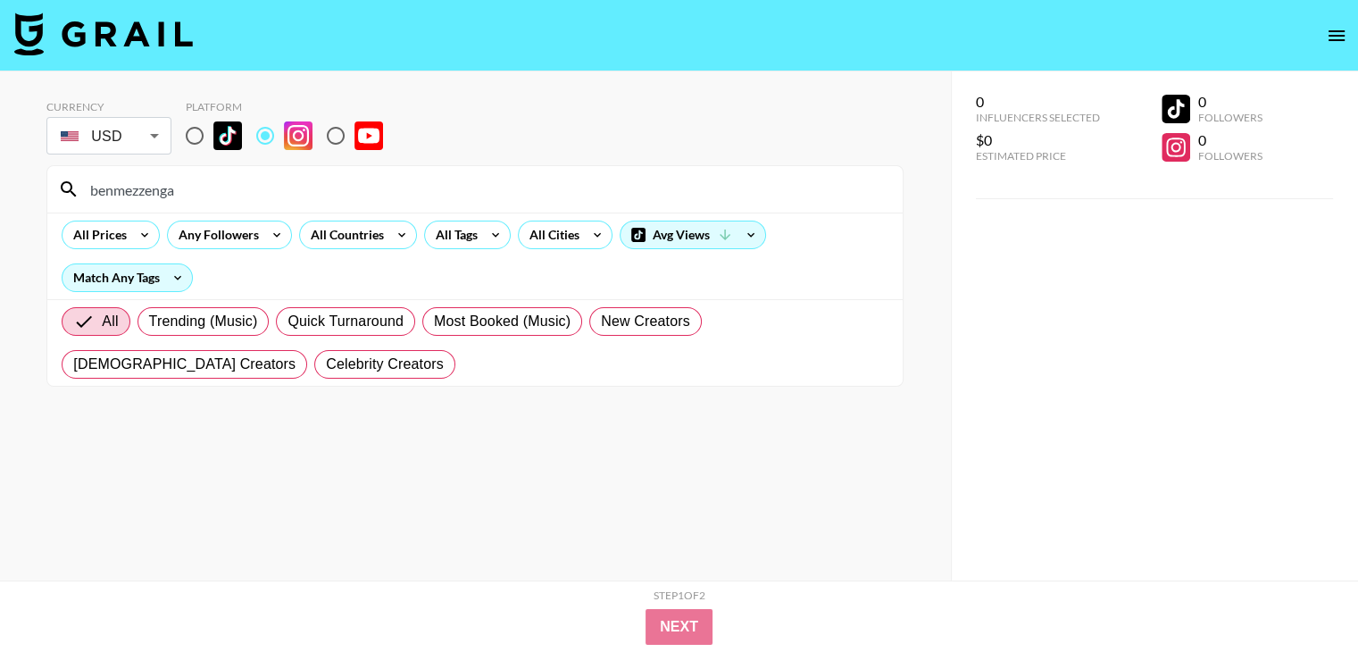
click at [482, 188] on input "benmezzenga" at bounding box center [485, 189] width 813 height 29
paste input "linomtroisi"
click at [314, 187] on input "linomtroisi" at bounding box center [485, 189] width 813 height 29
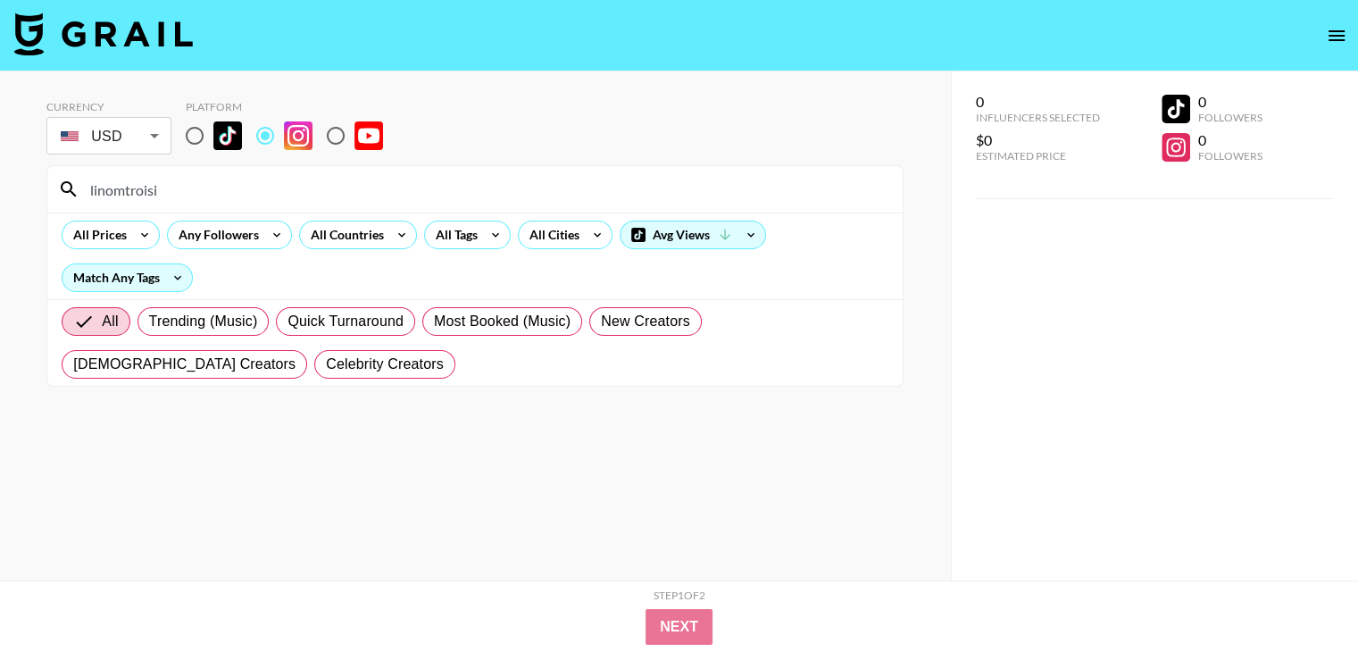
click at [314, 187] on input "linomtroisi" at bounding box center [485, 189] width 813 height 29
paste input "averywadbrook"
click at [335, 175] on input "averywadbrook" at bounding box center [485, 189] width 813 height 29
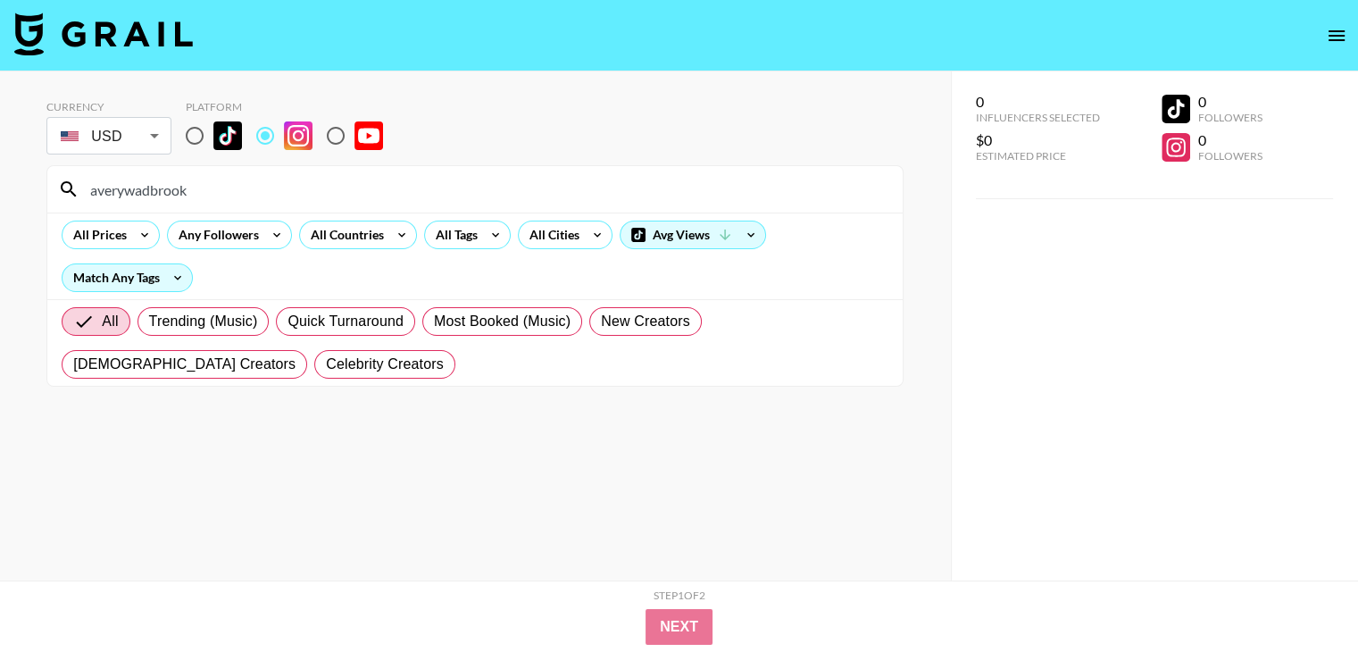
paste input "davidbettenburg"
click at [324, 169] on div "davidbettenburg" at bounding box center [474, 189] width 855 height 46
click at [320, 191] on input "davidbettenburg" at bounding box center [485, 189] width 813 height 29
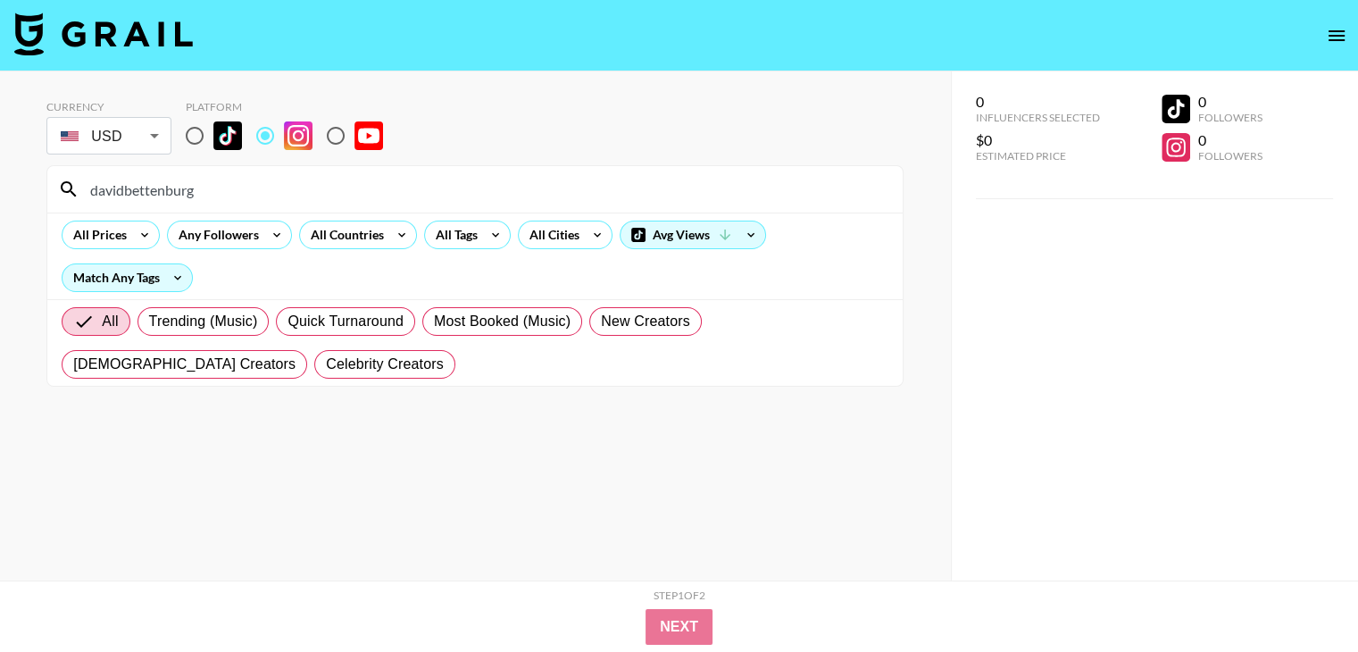
click at [320, 191] on input "davidbettenburg" at bounding box center [485, 189] width 813 height 29
paste input "monicajadedavis"
click at [398, 186] on input "monicajadedavis" at bounding box center [485, 189] width 813 height 29
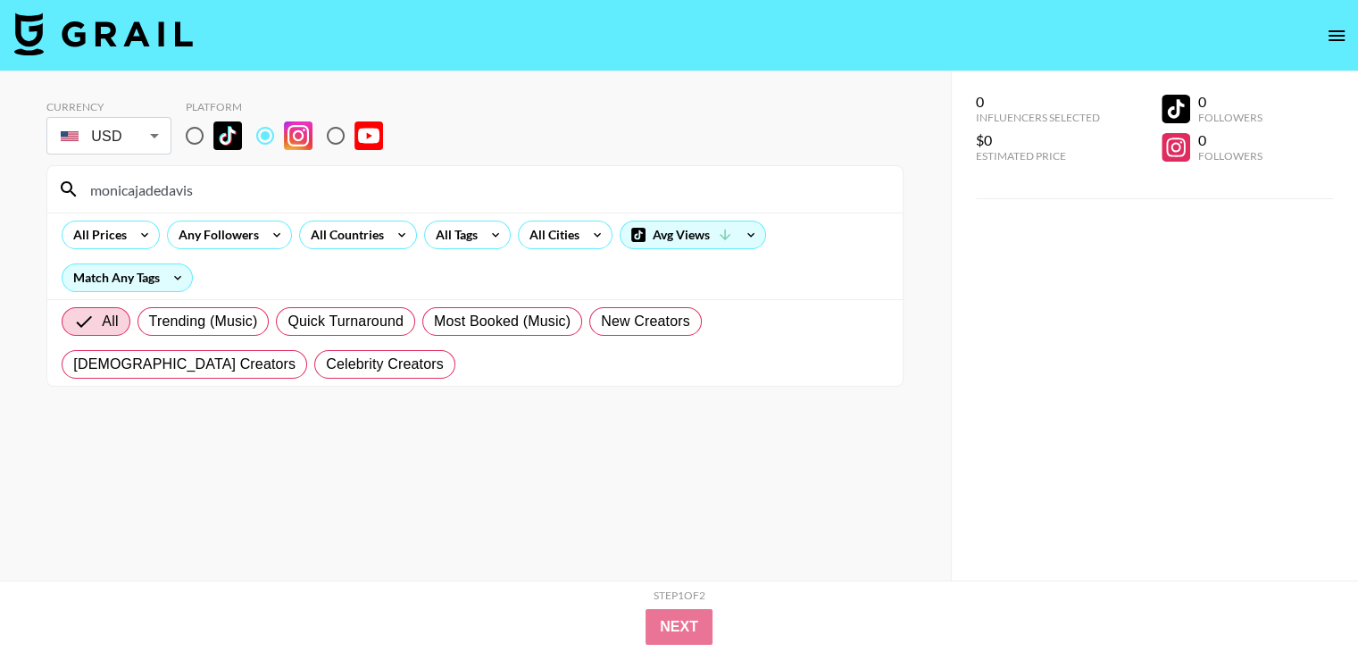
click at [398, 186] on input "monicajadedavis" at bounding box center [485, 189] width 813 height 29
paste input "[PERSON_NAME].[PERSON_NAME]"
click at [371, 181] on input "[PERSON_NAME].[PERSON_NAME]" at bounding box center [485, 189] width 813 height 29
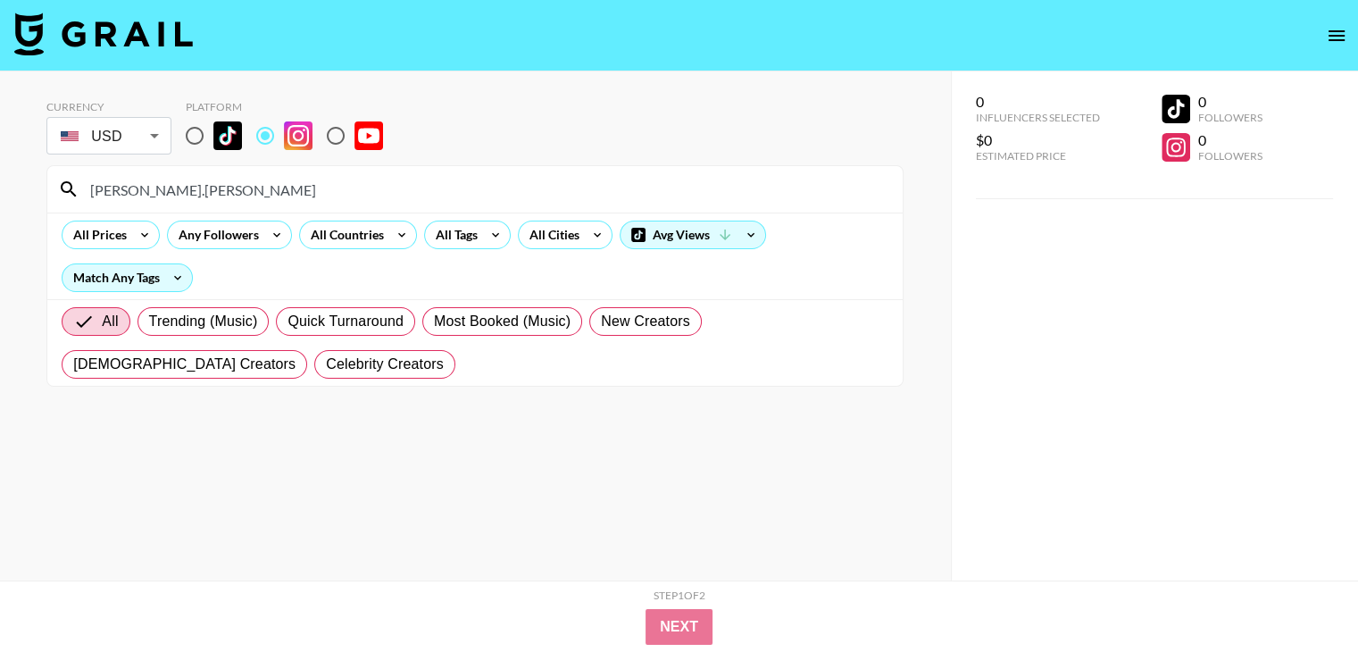
paste input "williamj"
click at [413, 180] on input "williamj" at bounding box center [485, 189] width 813 height 29
paste input "caitlinconnelltv"
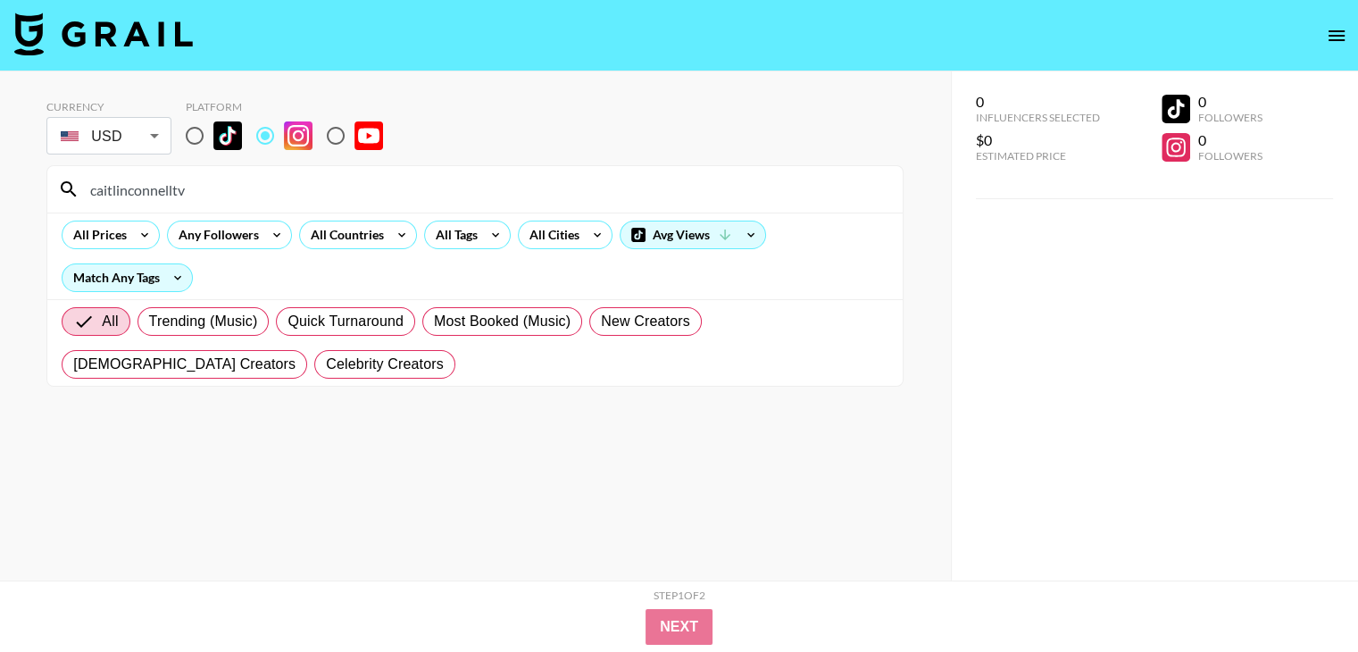
click at [379, 196] on input "caitlinconnelltv" at bounding box center [485, 189] width 813 height 29
paste input "meronreidhamilton"
type input "cameronreidhamilton"
